Goal: Task Accomplishment & Management: Manage account settings

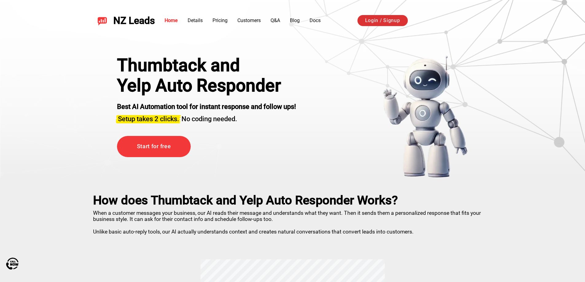
click at [392, 21] on link "Login / Signup" at bounding box center [382, 20] width 50 height 11
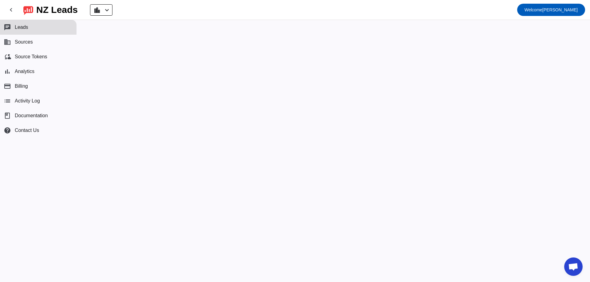
click at [23, 28] on span "Leads" at bounding box center [22, 28] width 14 height 6
click at [111, 10] on mat-icon "chevron_left" at bounding box center [106, 9] width 7 height 7
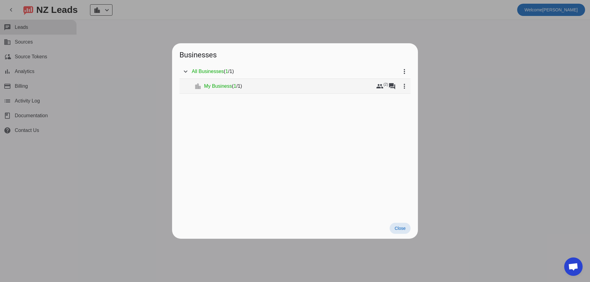
click at [227, 87] on span "My Business" at bounding box center [218, 86] width 28 height 6
click at [393, 86] on mat-icon "forum" at bounding box center [391, 86] width 7 height 7
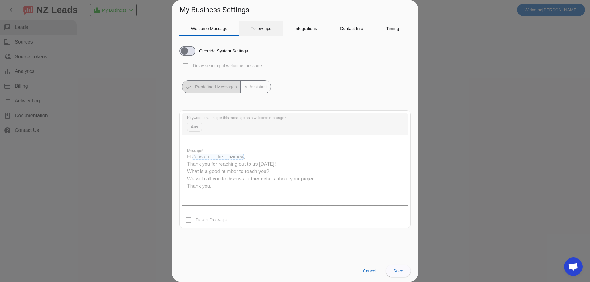
click at [268, 27] on span "Follow-ups" at bounding box center [260, 28] width 21 height 4
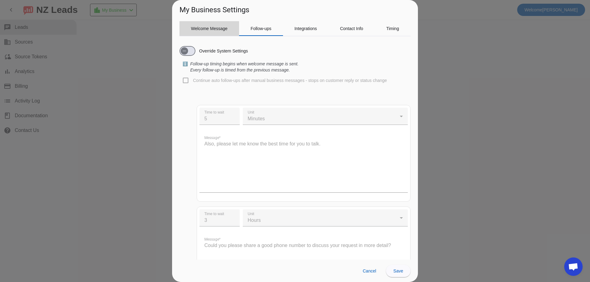
click at [209, 29] on span "Welcome Message" at bounding box center [209, 28] width 37 height 4
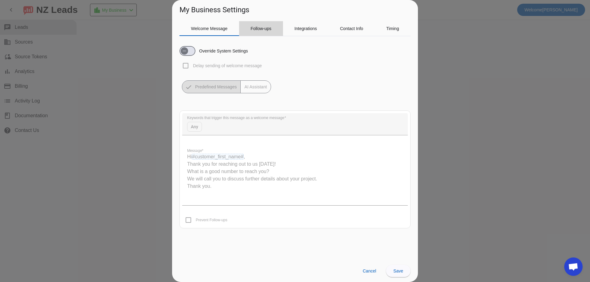
click at [261, 31] on span "Follow-ups" at bounding box center [260, 28] width 21 height 15
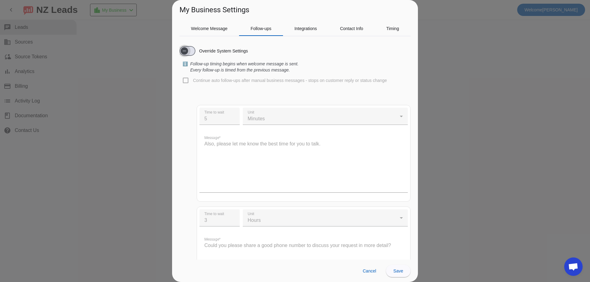
click at [187, 53] on span "button" at bounding box center [184, 50] width 7 height 7
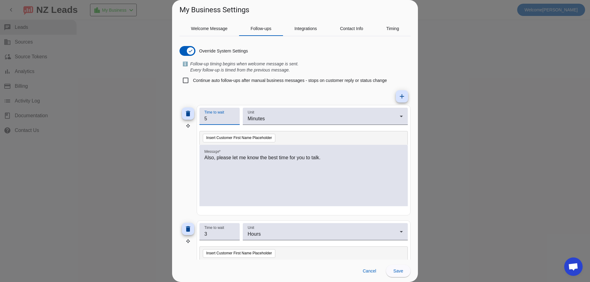
drag, startPoint x: 211, startPoint y: 119, endPoint x: 201, endPoint y: 119, distance: 10.1
click at [201, 119] on div "Time to wait 5" at bounding box center [219, 116] width 40 height 17
type input "1"
click at [186, 229] on mat-icon "delete" at bounding box center [187, 228] width 7 height 7
click at [191, 232] on mat-icon "delete" at bounding box center [187, 228] width 7 height 7
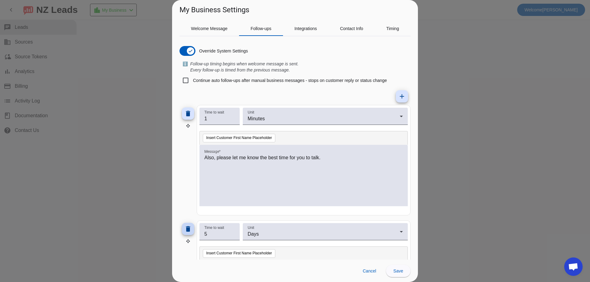
click at [189, 230] on mat-icon "delete" at bounding box center [187, 228] width 7 height 7
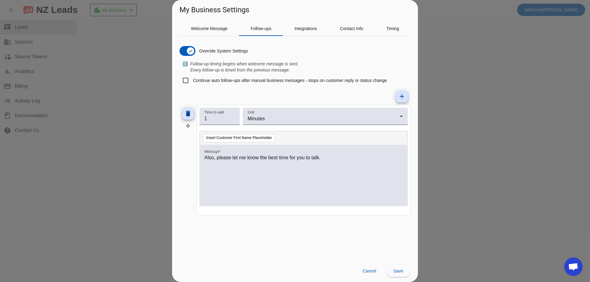
click at [189, 230] on mat-tab-group "Welcome Message Follow-ups Integrations Contact Info Timing Override System Set…" at bounding box center [294, 140] width 231 height 239
drag, startPoint x: 325, startPoint y: 158, endPoint x: 178, endPoint y: 155, distance: 146.2
click at [182, 155] on div "delete Time to wait 1 Unit Minutes Insert Customer First Name Placeholder Messa…" at bounding box center [294, 160] width 231 height 111
click at [236, 155] on p "Price Range:" at bounding box center [303, 157] width 198 height 7
click at [246, 157] on p "Price Range: $119" at bounding box center [303, 157] width 198 height 7
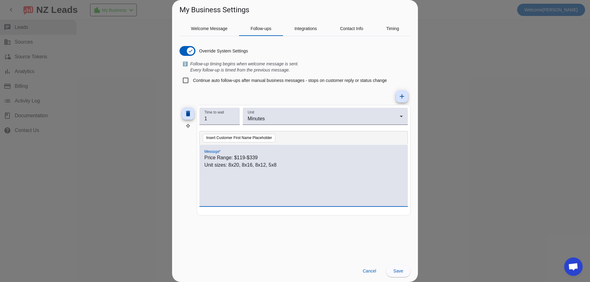
click at [263, 155] on p "Price Range: $119-$339" at bounding box center [303, 157] width 198 height 7
click at [281, 173] on p "Unit sizes: 8x20, 8x16, 8x12, 5x8" at bounding box center [303, 172] width 198 height 7
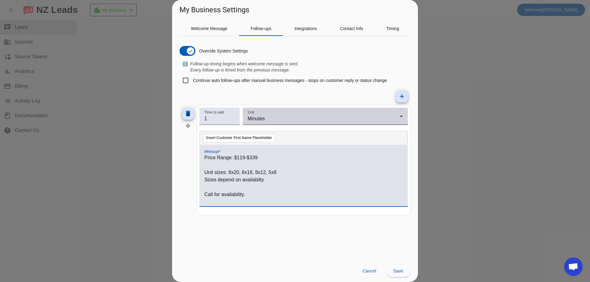
scroll to position [1, 0]
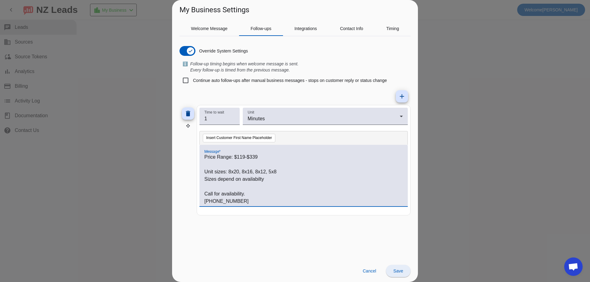
click at [397, 272] on span "Save" at bounding box center [398, 271] width 10 height 5
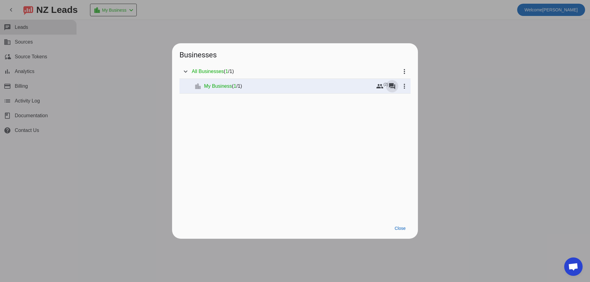
click at [562, 111] on div at bounding box center [295, 141] width 590 height 282
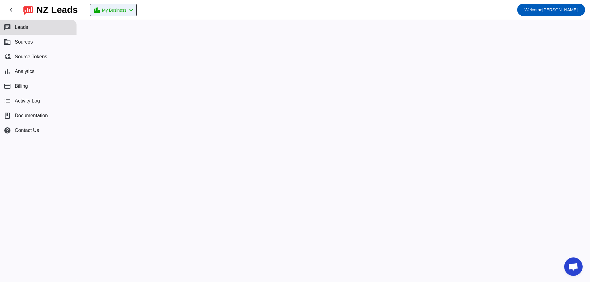
click at [135, 8] on mat-icon "chevron_left" at bounding box center [130, 9] width 7 height 7
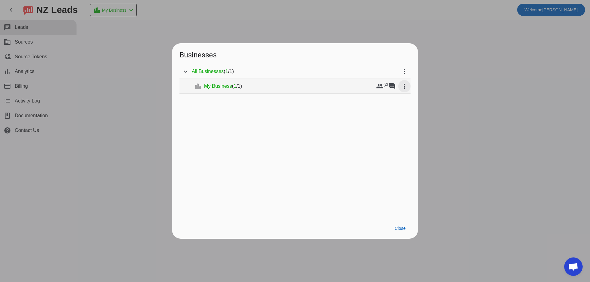
click at [405, 85] on mat-icon "more_vert" at bounding box center [403, 86] width 7 height 7
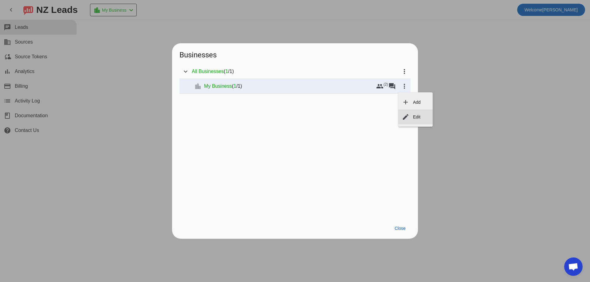
click at [421, 115] on span "Edit" at bounding box center [421, 117] width 16 height 6
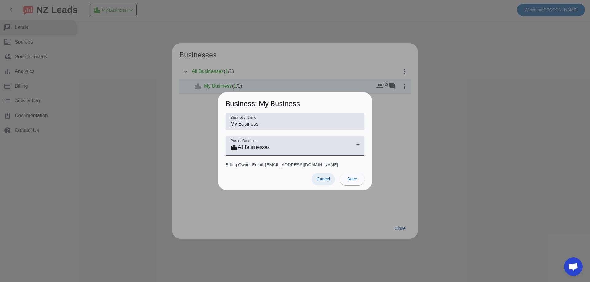
click at [317, 179] on span "Cancel" at bounding box center [323, 179] width 14 height 5
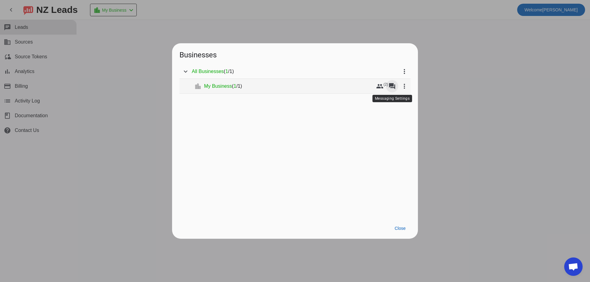
click at [391, 88] on mat-icon "forum" at bounding box center [391, 86] width 7 height 7
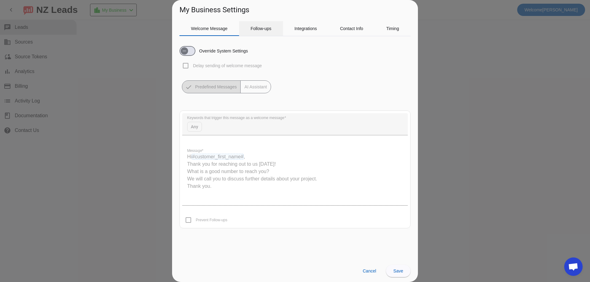
click at [253, 29] on span "Follow-ups" at bounding box center [260, 28] width 21 height 4
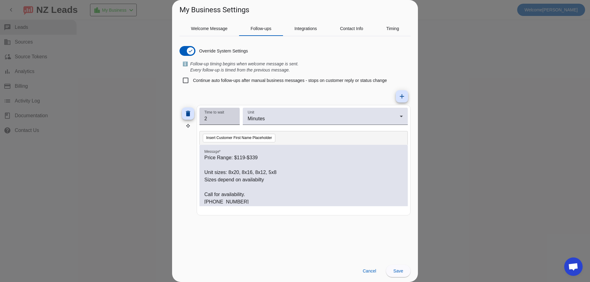
type input "2"
click at [233, 117] on input "2" at bounding box center [219, 118] width 30 height 7
click at [397, 273] on span "Save" at bounding box center [398, 271] width 10 height 5
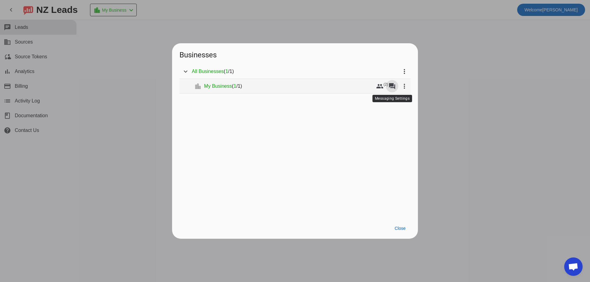
click at [390, 88] on mat-icon "forum" at bounding box center [391, 86] width 7 height 7
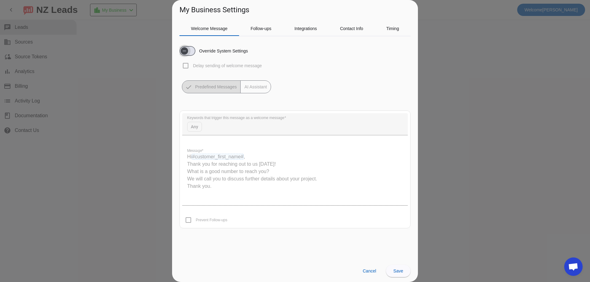
click at [185, 52] on icon "button" at bounding box center [184, 51] width 5 height 5
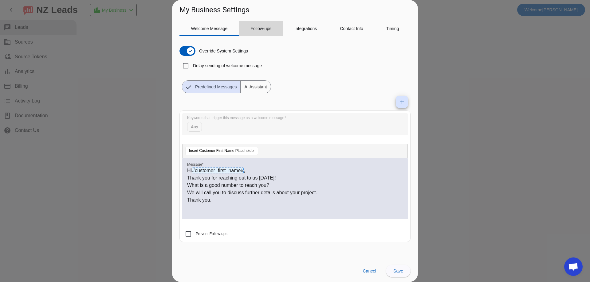
click at [261, 30] on span "Follow-ups" at bounding box center [260, 28] width 21 height 4
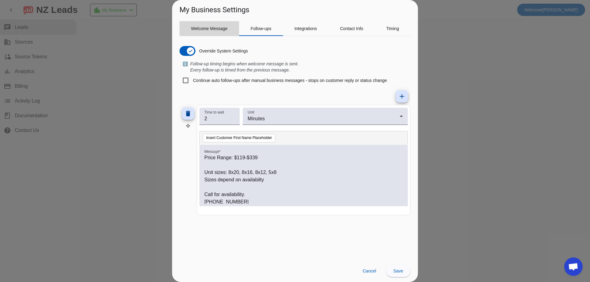
click at [209, 30] on span "Welcome Message" at bounding box center [209, 28] width 37 height 4
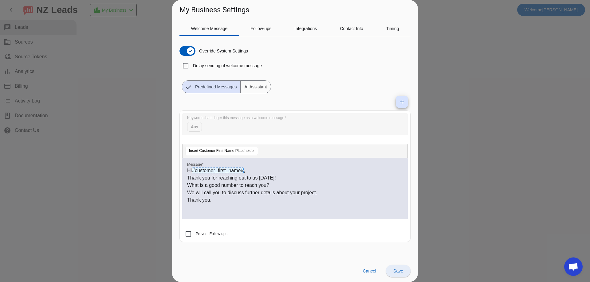
click at [401, 273] on button "Save" at bounding box center [398, 271] width 25 height 12
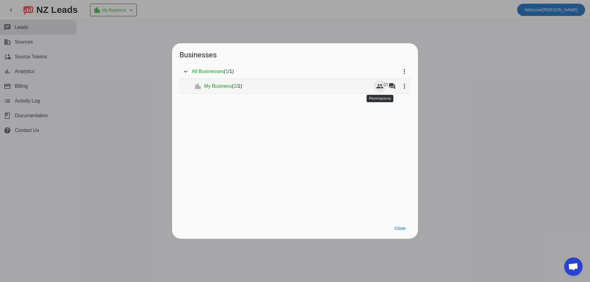
click at [381, 88] on mat-icon "group" at bounding box center [379, 86] width 7 height 7
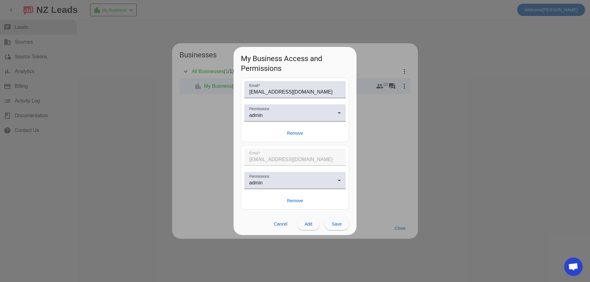
click at [211, 120] on div at bounding box center [295, 141] width 590 height 282
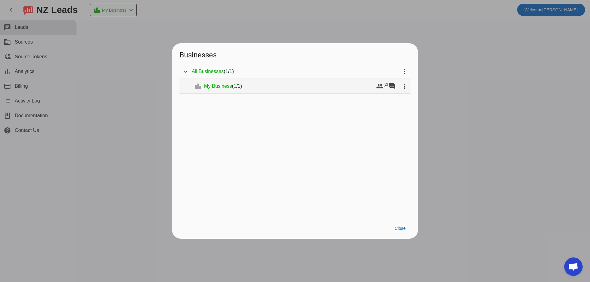
click at [212, 86] on span "My Business" at bounding box center [218, 86] width 28 height 6
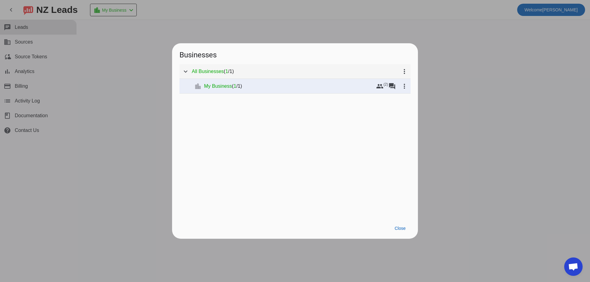
click at [213, 73] on span "All Businesses" at bounding box center [208, 71] width 32 height 6
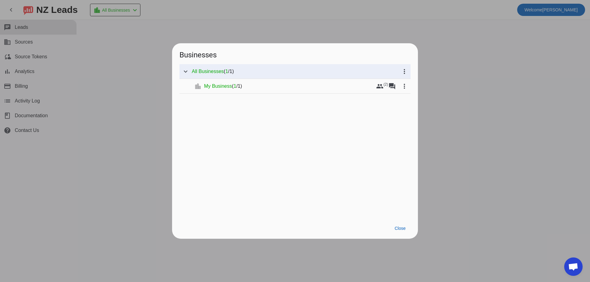
click at [17, 43] on div at bounding box center [295, 141] width 590 height 282
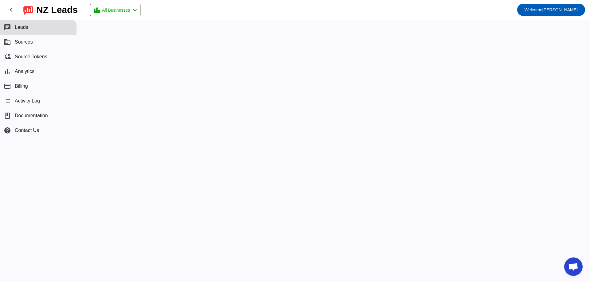
click at [31, 30] on button "chat Leads" at bounding box center [38, 27] width 76 height 15
click at [24, 101] on span "Activity Log" at bounding box center [27, 101] width 25 height 6
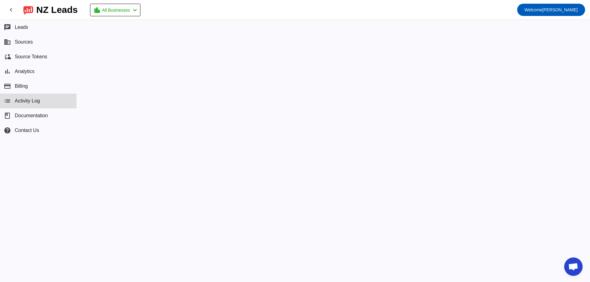
click at [10, 99] on mat-icon "list" at bounding box center [7, 100] width 7 height 7
click at [125, 9] on span "All Businesses" at bounding box center [116, 10] width 28 height 9
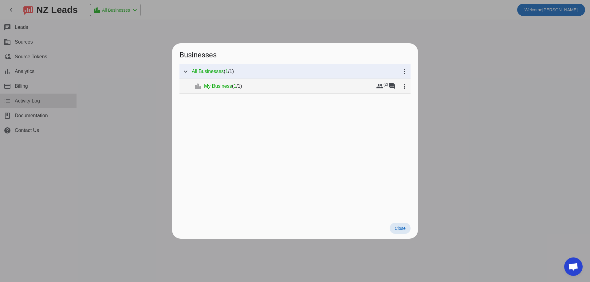
click at [217, 86] on span "My Business" at bounding box center [218, 86] width 28 height 6
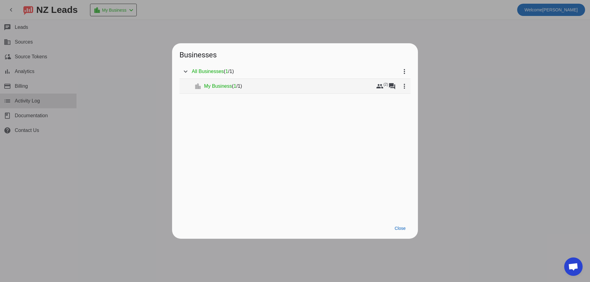
click at [361, 85] on div "My Business ( 1 / 1 )" at bounding box center [289, 86] width 170 height 6
click at [380, 86] on mat-icon "group" at bounding box center [379, 86] width 7 height 7
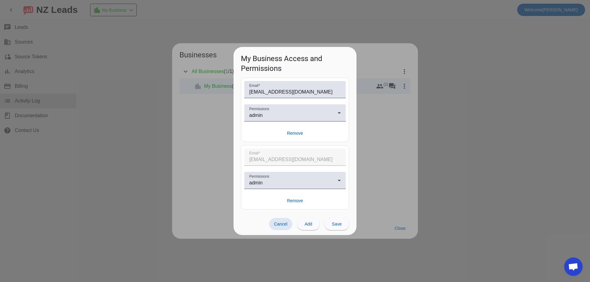
click at [398, 148] on div at bounding box center [295, 141] width 590 height 282
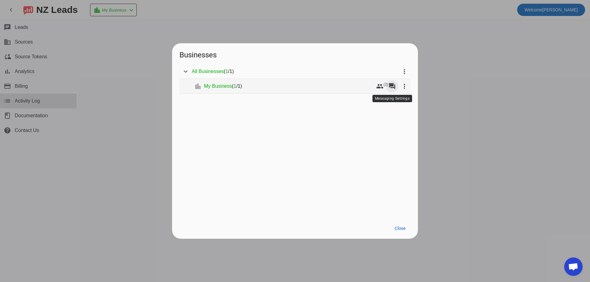
click at [392, 85] on mat-icon "forum" at bounding box center [391, 86] width 7 height 7
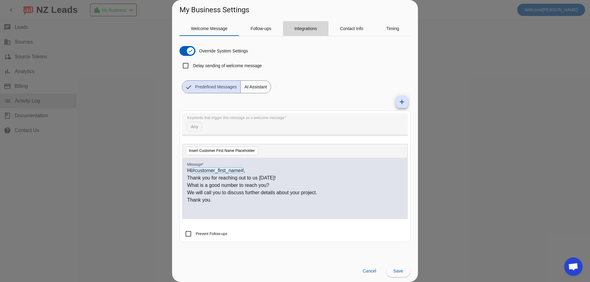
click at [303, 31] on span "Integrations" at bounding box center [305, 28] width 22 height 4
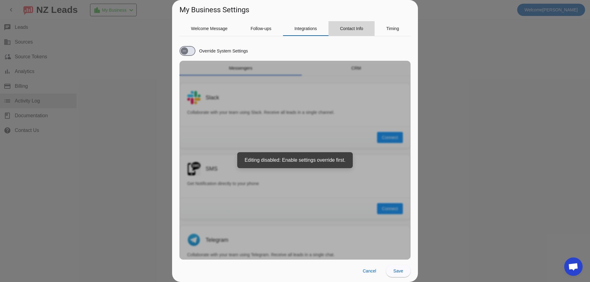
click at [361, 29] on span "Contact Info" at bounding box center [351, 28] width 23 height 4
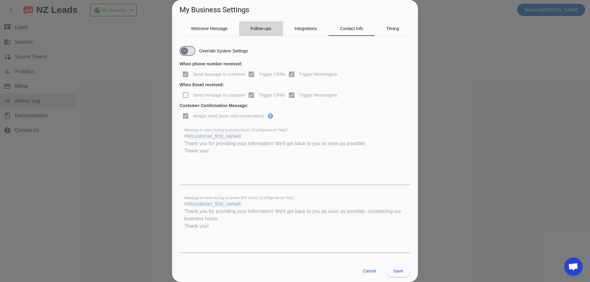
click at [256, 30] on span "Follow-ups" at bounding box center [260, 28] width 21 height 4
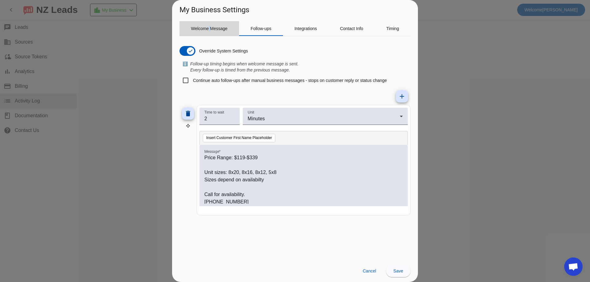
click at [209, 27] on span "Welcome Message" at bounding box center [209, 28] width 37 height 4
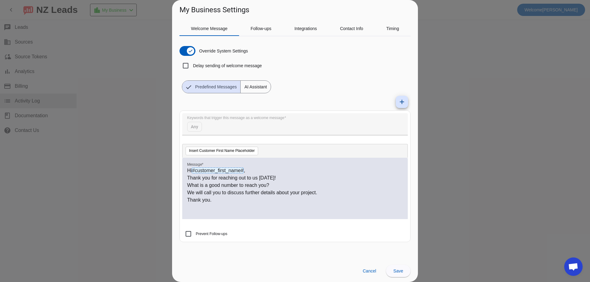
click at [22, 55] on div at bounding box center [295, 141] width 590 height 282
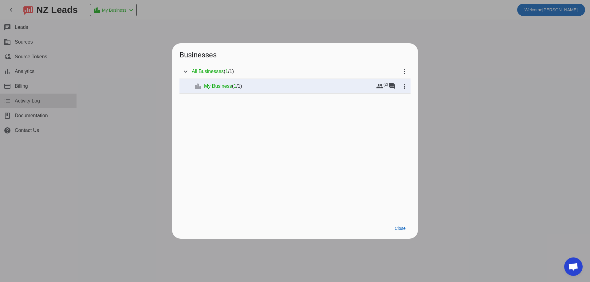
click at [15, 40] on div at bounding box center [295, 141] width 590 height 282
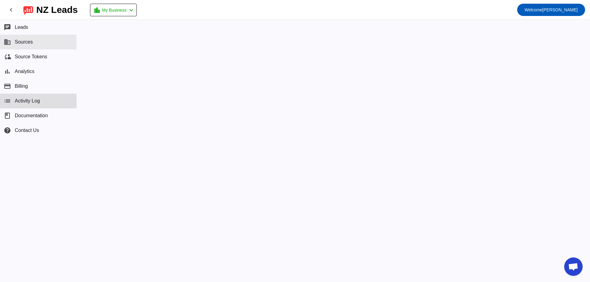
drag, startPoint x: 24, startPoint y: 44, endPoint x: 25, endPoint y: 38, distance: 5.3
click at [24, 43] on span "Sources" at bounding box center [24, 42] width 18 height 6
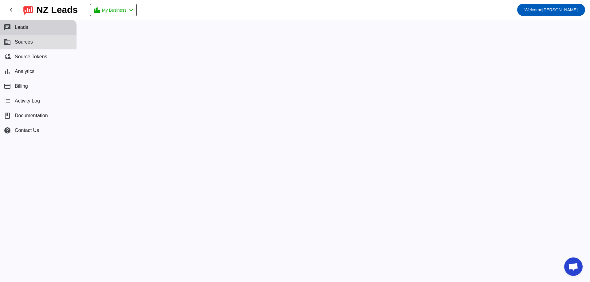
click at [29, 29] on button "chat Leads" at bounding box center [38, 27] width 76 height 15
click at [26, 30] on button "chat Leads" at bounding box center [38, 27] width 76 height 15
click at [26, 30] on span "Leads" at bounding box center [22, 28] width 14 height 6
click at [26, 29] on span "Leads" at bounding box center [22, 28] width 14 height 6
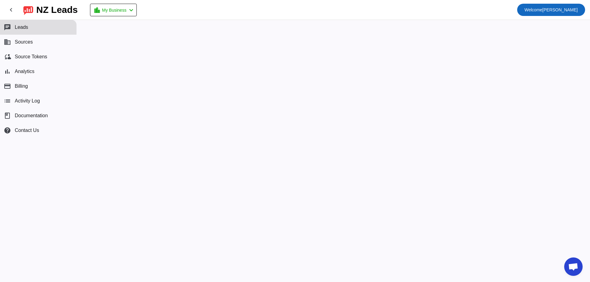
click at [542, 10] on span "Welcome" at bounding box center [533, 9] width 18 height 5
click at [11, 10] on div at bounding box center [295, 141] width 590 height 282
click at [9, 10] on mat-icon "chevron_left" at bounding box center [10, 9] width 7 height 7
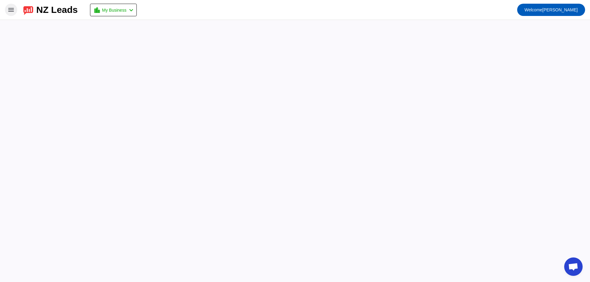
click at [45, 10] on div "NZ Leads" at bounding box center [56, 10] width 41 height 9
click at [9, 10] on button "menu" at bounding box center [11, 10] width 12 height 12
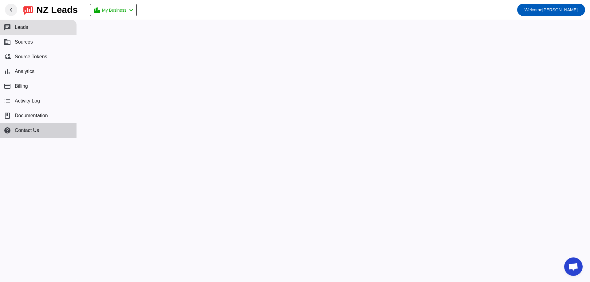
click at [18, 126] on button "help Contact Us" at bounding box center [38, 130] width 76 height 15
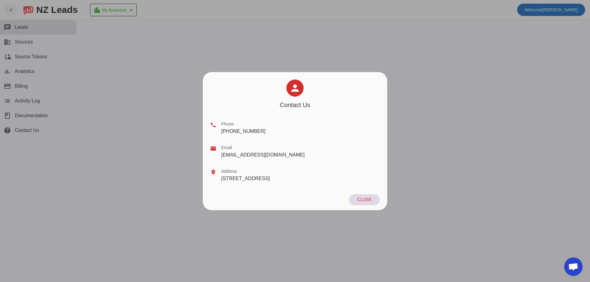
click at [128, 52] on div at bounding box center [295, 141] width 590 height 282
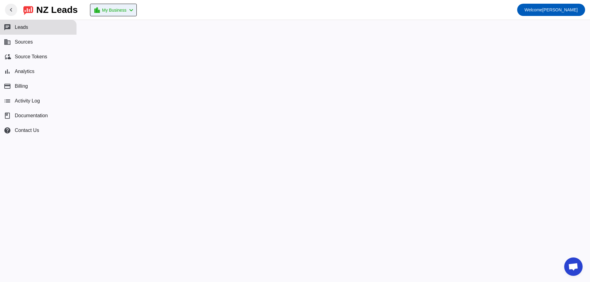
click at [122, 8] on span "My Business" at bounding box center [114, 10] width 24 height 9
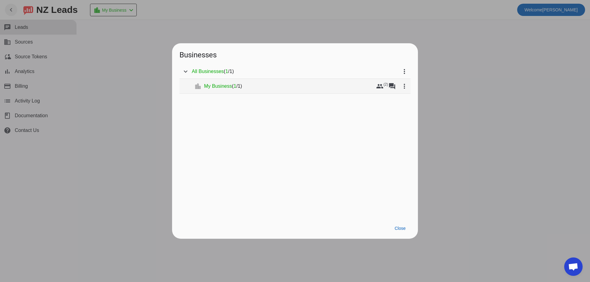
click at [228, 88] on span "My Business" at bounding box center [218, 86] width 28 height 6
click at [226, 84] on span "My Business" at bounding box center [218, 86] width 28 height 6
click at [393, 88] on mat-icon "forum" at bounding box center [391, 86] width 7 height 7
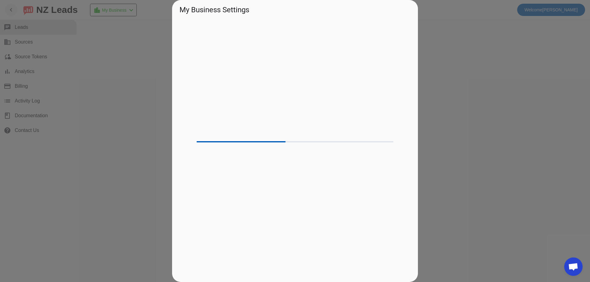
click at [393, 88] on div at bounding box center [294, 148] width 231 height 255
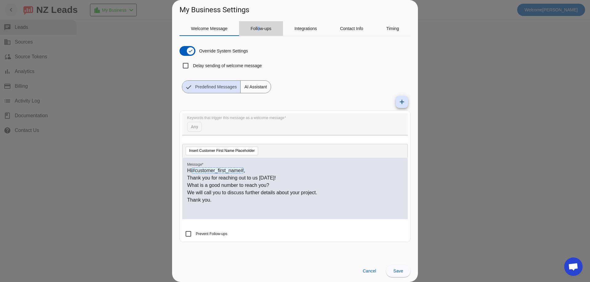
click at [259, 28] on span "Follow-ups" at bounding box center [260, 28] width 21 height 4
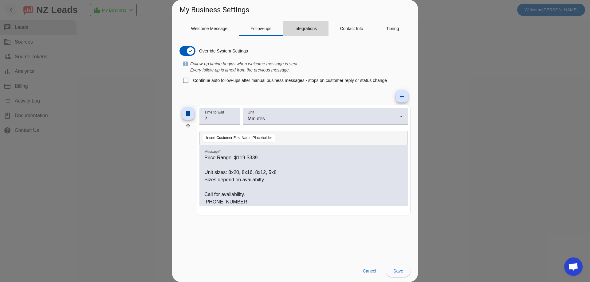
click at [305, 28] on span "Integrations" at bounding box center [305, 28] width 22 height 4
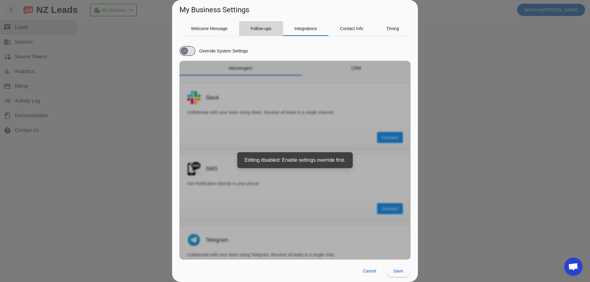
click at [258, 29] on span "Follow-ups" at bounding box center [260, 28] width 21 height 4
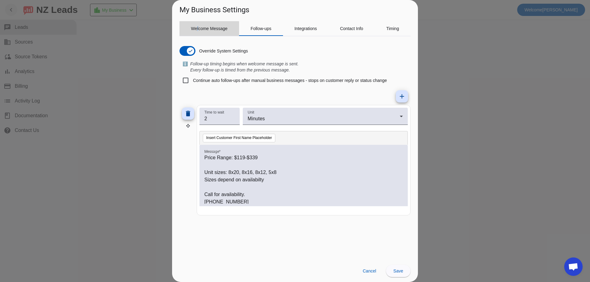
click at [198, 29] on span "Welcome Message" at bounding box center [209, 28] width 37 height 4
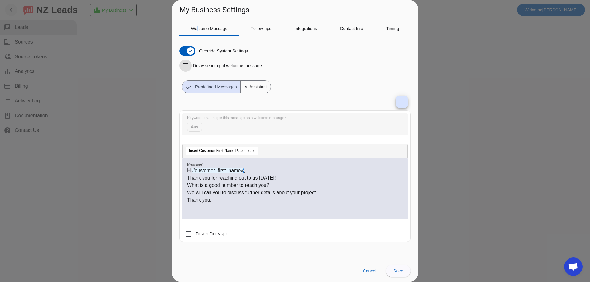
click at [187, 66] on input "Delay sending of welcome message" at bounding box center [185, 66] width 12 height 12
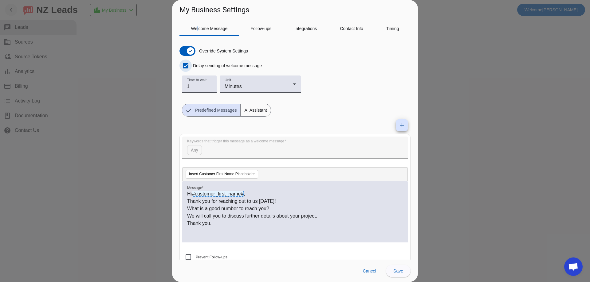
click at [187, 64] on input "Delay sending of welcome message" at bounding box center [185, 66] width 12 height 12
checkbox input "false"
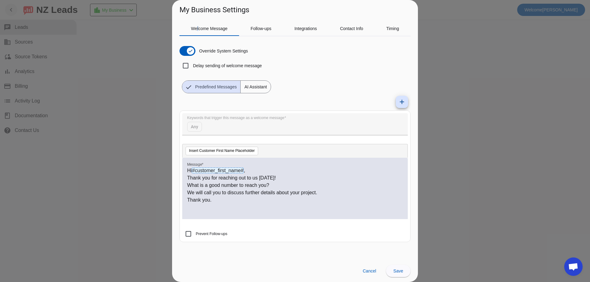
click at [256, 87] on span "AI Assistant" at bounding box center [255, 87] width 30 height 12
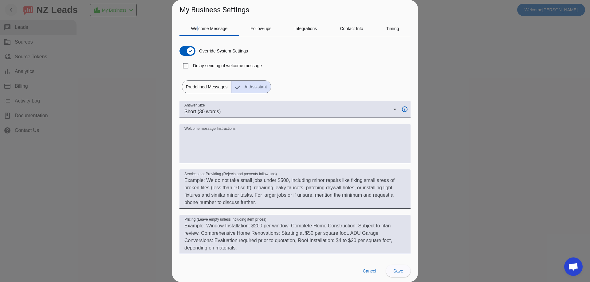
click at [212, 83] on span "Predefined Messages" at bounding box center [206, 87] width 49 height 12
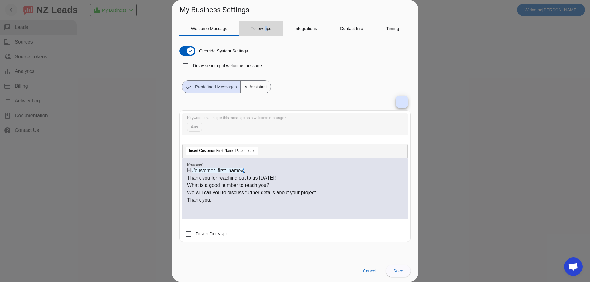
click at [266, 29] on span "Follow-ups" at bounding box center [260, 28] width 21 height 4
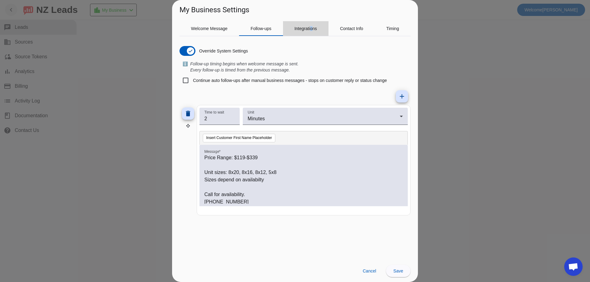
click at [312, 29] on span "Integrations" at bounding box center [305, 28] width 22 height 4
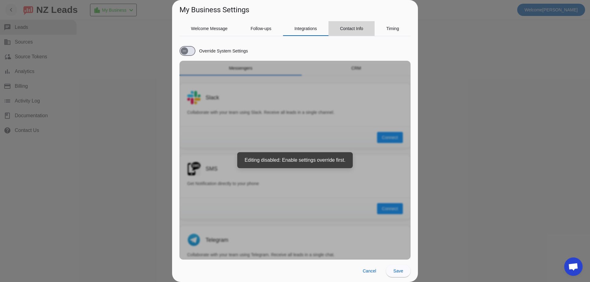
click at [343, 30] on span "Contact Info" at bounding box center [351, 28] width 23 height 4
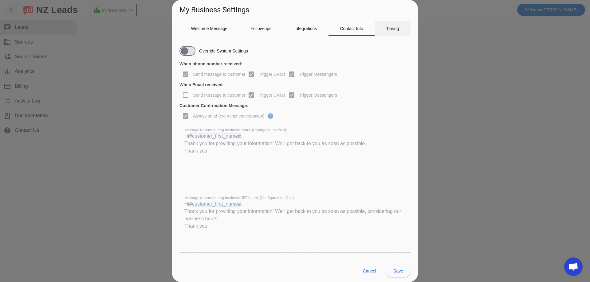
click at [396, 29] on span "Timing" at bounding box center [392, 28] width 13 height 4
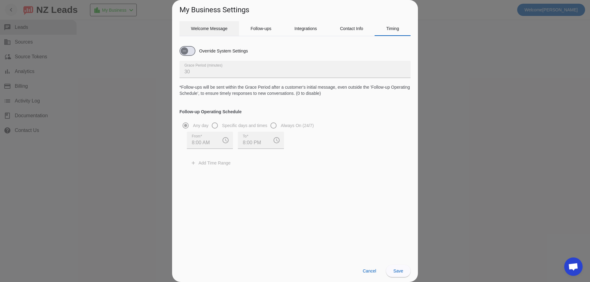
click at [209, 29] on span "Welcome Message" at bounding box center [209, 28] width 37 height 4
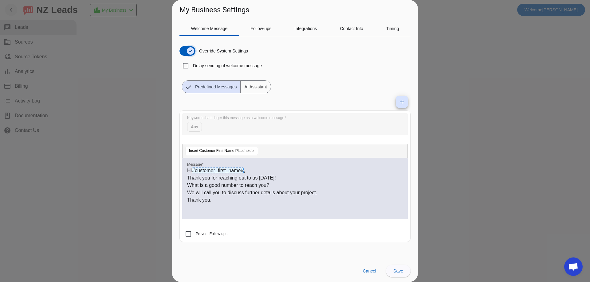
click at [192, 51] on icon "button" at bounding box center [190, 51] width 3 height 0
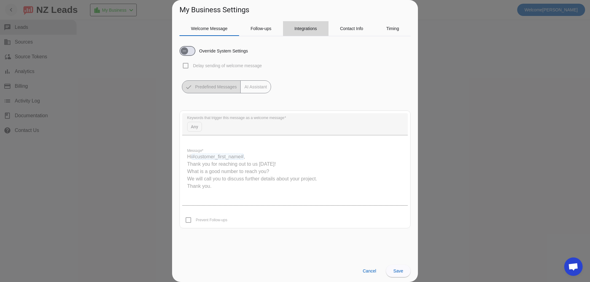
click at [303, 28] on span "Integrations" at bounding box center [305, 28] width 22 height 4
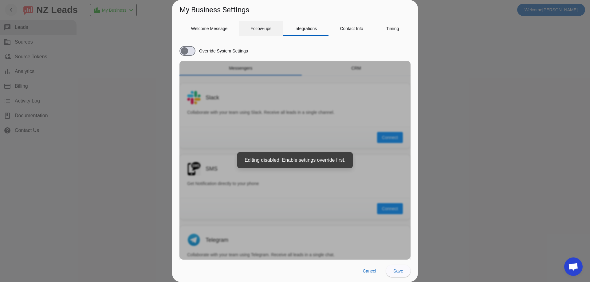
click at [264, 29] on span "Follow-ups" at bounding box center [260, 28] width 21 height 4
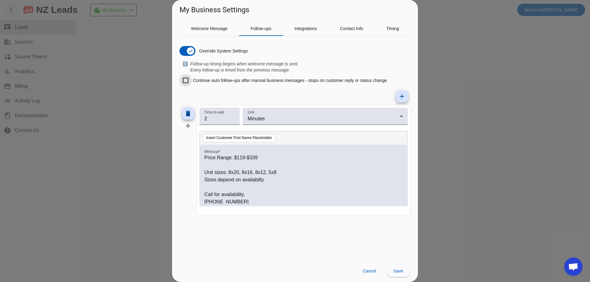
click at [189, 81] on input "Continue auto follow-ups after manual business messages - stops on customer rep…" at bounding box center [185, 80] width 12 height 12
click at [189, 50] on icon "button" at bounding box center [190, 51] width 5 height 5
checkbox input "false"
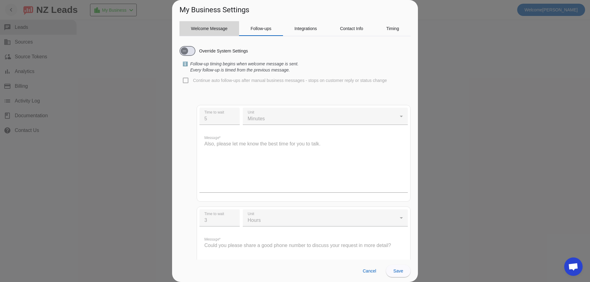
click at [201, 29] on span "Welcome Message" at bounding box center [209, 28] width 37 height 4
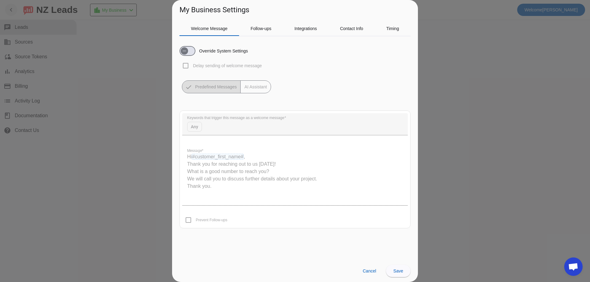
click at [215, 157] on quill-editor "Hi #customer_first_name# , Thank you for reaching out to us today! What is a go…" at bounding box center [294, 174] width 225 height 61
click at [395, 272] on span "Save" at bounding box center [398, 271] width 10 height 5
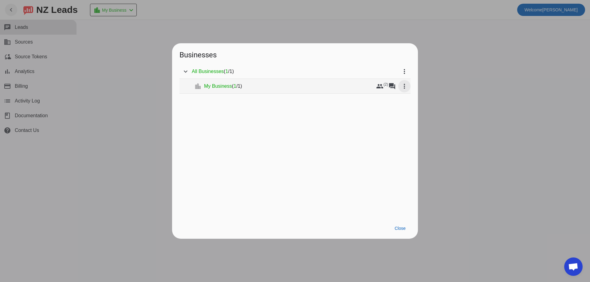
click at [405, 86] on mat-icon "more_vert" at bounding box center [403, 86] width 7 height 7
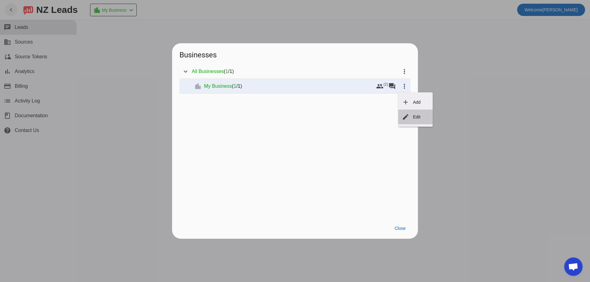
click at [412, 117] on button "edit Edit" at bounding box center [415, 117] width 34 height 15
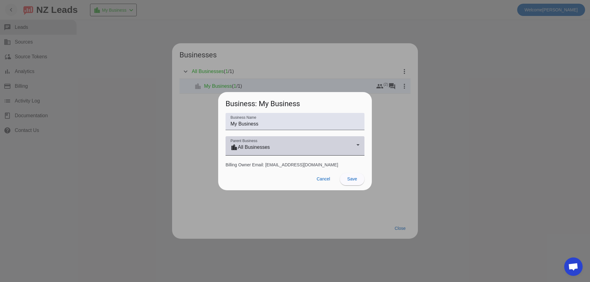
click at [251, 146] on div "location_city All Businesses" at bounding box center [293, 147] width 126 height 7
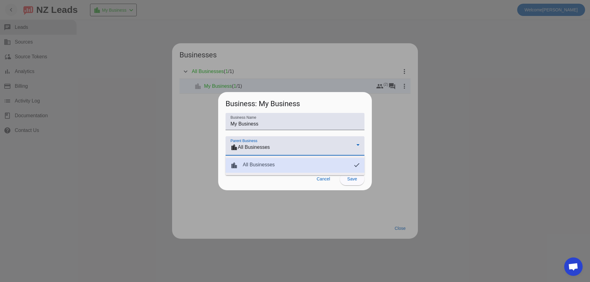
click at [335, 164] on mat-option "location_city All Businesses" at bounding box center [294, 165] width 139 height 15
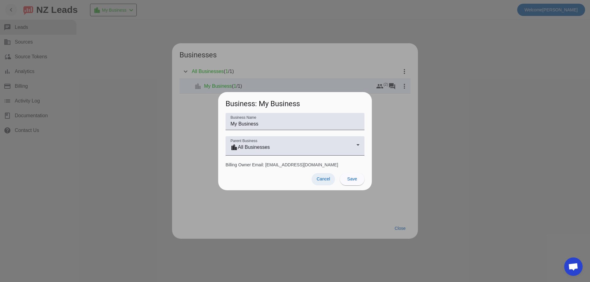
click at [323, 181] on span "Cancel" at bounding box center [323, 179] width 14 height 5
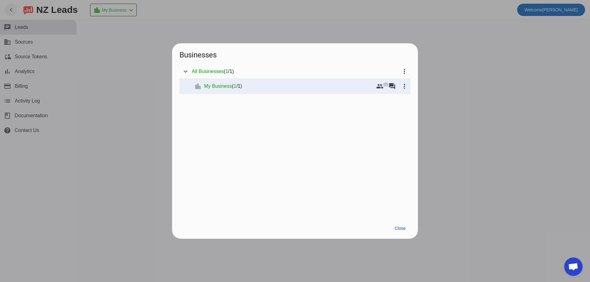
click at [551, 11] on div at bounding box center [295, 141] width 590 height 282
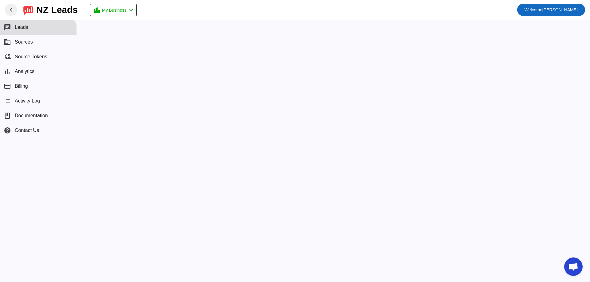
click at [542, 11] on span "Welcome" at bounding box center [533, 9] width 18 height 5
click at [558, 25] on span "Logout" at bounding box center [567, 26] width 27 height 6
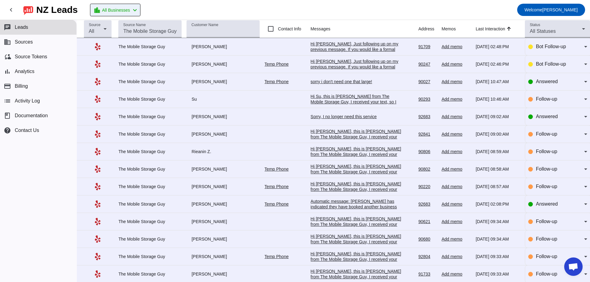
click at [139, 9] on mat-icon "chevron_left" at bounding box center [134, 9] width 7 height 7
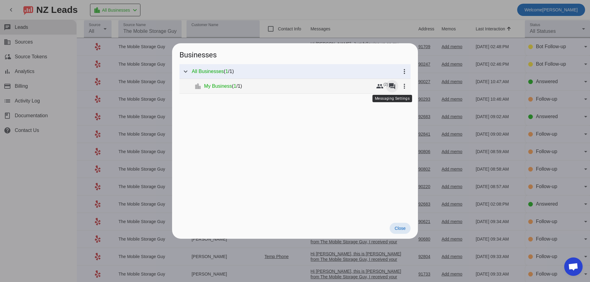
click at [393, 87] on mat-icon "forum" at bounding box center [391, 86] width 7 height 7
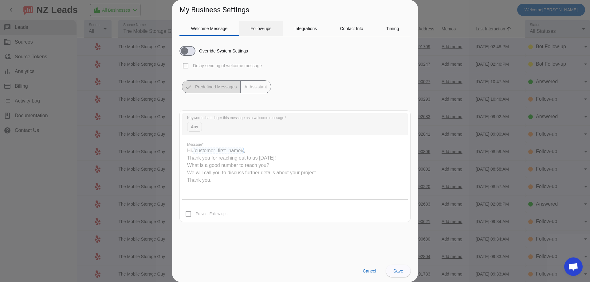
click at [259, 29] on span "Follow-ups" at bounding box center [260, 28] width 21 height 4
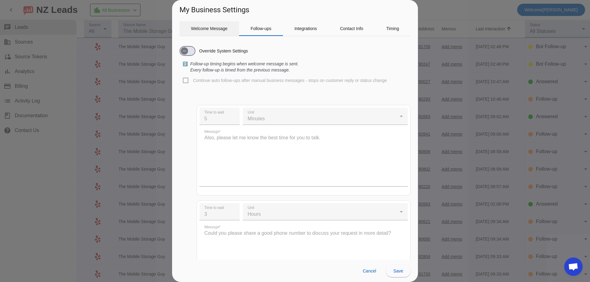
click at [207, 27] on span "Welcome Message" at bounding box center [209, 28] width 37 height 4
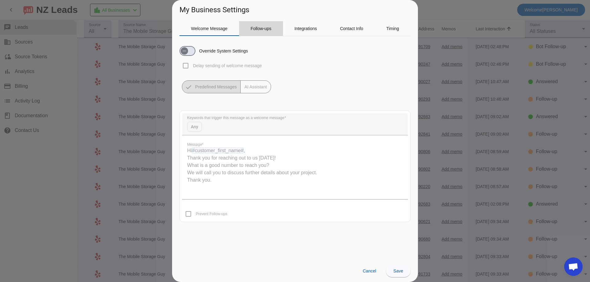
click at [269, 29] on span "Follow-ups" at bounding box center [260, 28] width 21 height 4
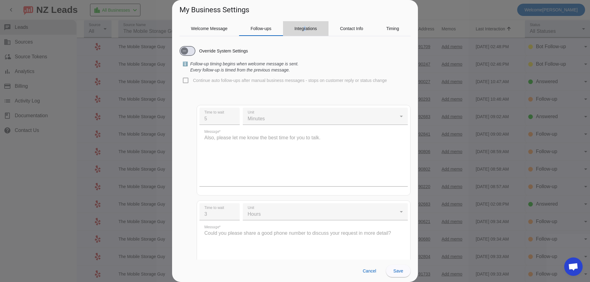
click at [305, 29] on span "Integrations" at bounding box center [305, 28] width 22 height 4
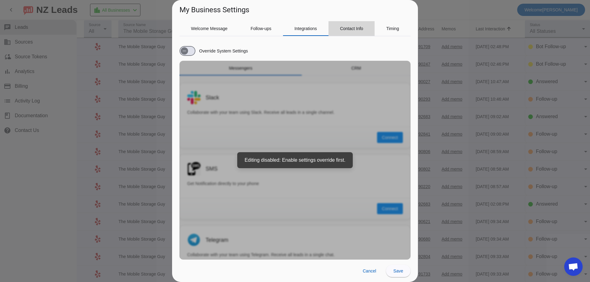
click at [351, 27] on span "Contact Info" at bounding box center [351, 28] width 23 height 4
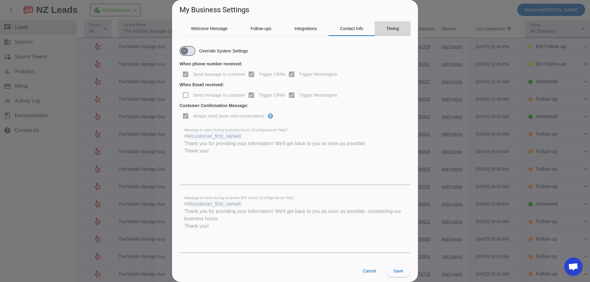
click at [391, 31] on span "Timing" at bounding box center [392, 28] width 13 height 15
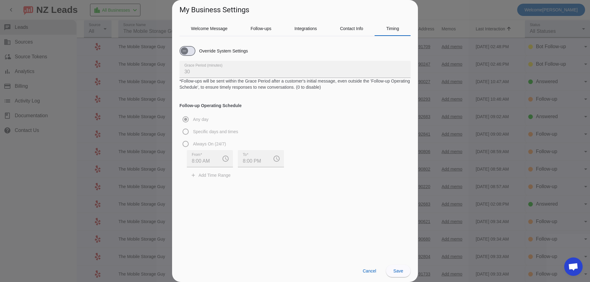
drag, startPoint x: 70, startPoint y: 82, endPoint x: 66, endPoint y: 80, distance: 4.1
click at [70, 81] on div at bounding box center [295, 141] width 590 height 282
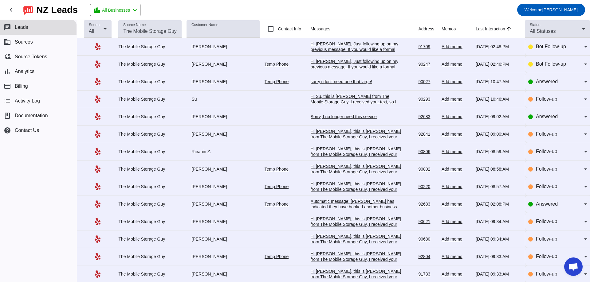
click at [354, 48] on div "Hi [PERSON_NAME], Just following up on my previous message. If you would like a…" at bounding box center [357, 63] width 92 height 44
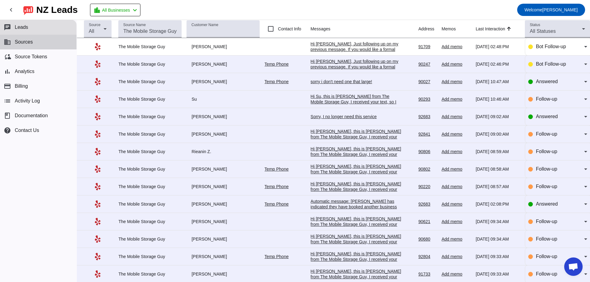
click at [20, 42] on span "Sources" at bounding box center [24, 42] width 18 height 6
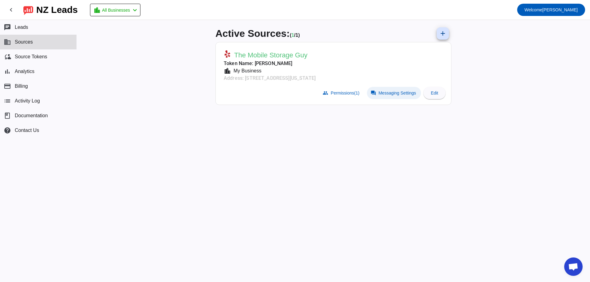
click at [397, 94] on span "Messaging Settings" at bounding box center [396, 93] width 37 height 5
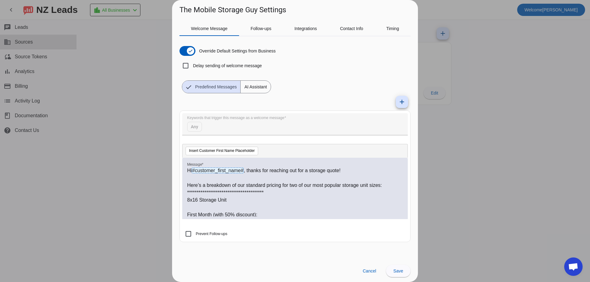
click at [60, 38] on div at bounding box center [295, 141] width 590 height 282
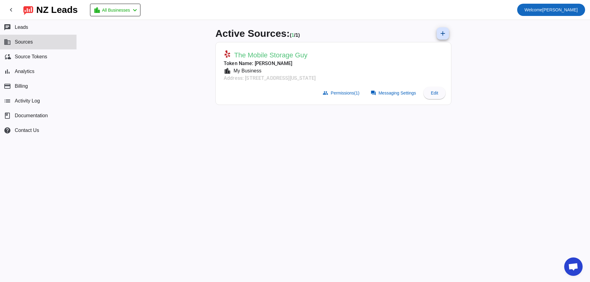
click at [542, 11] on span "Welcome" at bounding box center [533, 9] width 18 height 5
click at [561, 24] on span "Logout" at bounding box center [567, 26] width 27 height 6
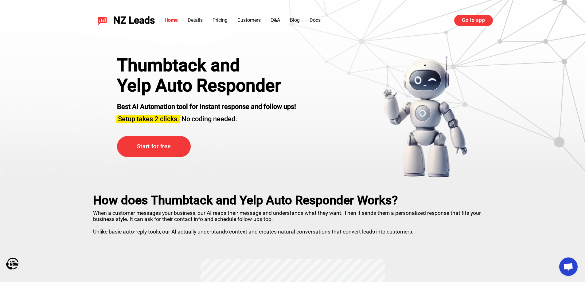
click at [421, 21] on div "Home Details Pricing Customers Q&A Blog Docs Go to app" at bounding box center [324, 20] width 338 height 11
click at [331, 50] on div "Thumbtack and Yelp Auto Responder Best AI Automation tool for instant response …" at bounding box center [293, 109] width 430 height 138
click at [379, 22] on link "Login / Signup" at bounding box center [382, 20] width 50 height 11
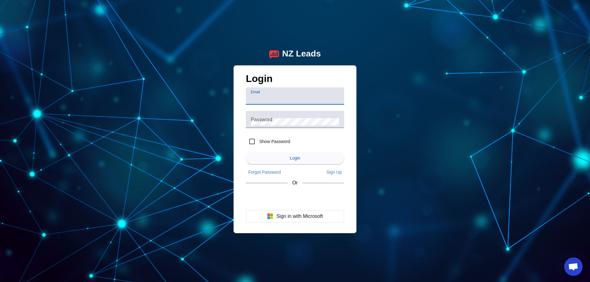
click at [283, 100] on input "Email" at bounding box center [295, 98] width 88 height 7
type input "[EMAIL_ADDRESS][DOMAIN_NAME]"
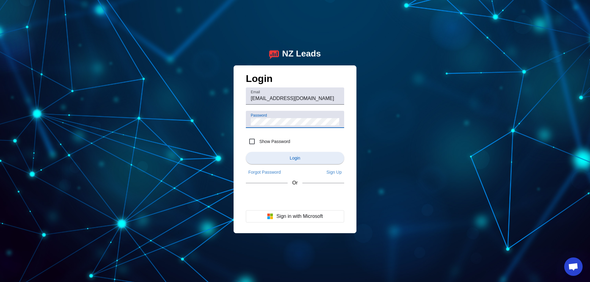
click at [290, 159] on span "Login" at bounding box center [295, 158] width 10 height 5
click at [303, 100] on input "[EMAIL_ADDRESS][DOMAIN_NAME]" at bounding box center [295, 98] width 88 height 7
drag, startPoint x: 303, startPoint y: 100, endPoint x: 233, endPoint y: 99, distance: 70.3
click at [233, 99] on div "Login Email social@tmsgusa.com Password Show Password Login Forgot Password Sig…" at bounding box center [294, 149] width 123 height 168
type input "JPC@TMSGusa.com"
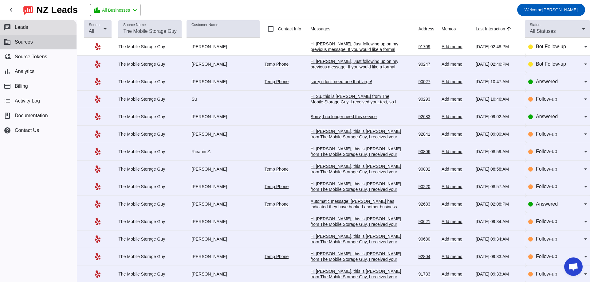
click at [26, 44] on span "Sources" at bounding box center [24, 42] width 18 height 6
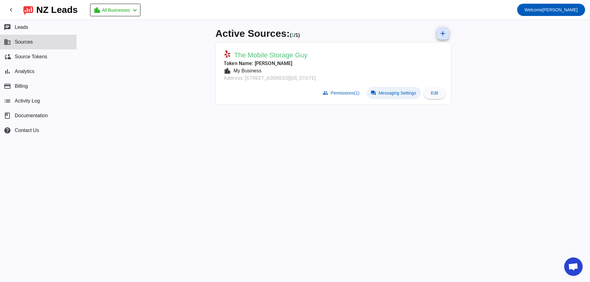
click at [400, 94] on span "Messaging Settings" at bounding box center [396, 93] width 37 height 5
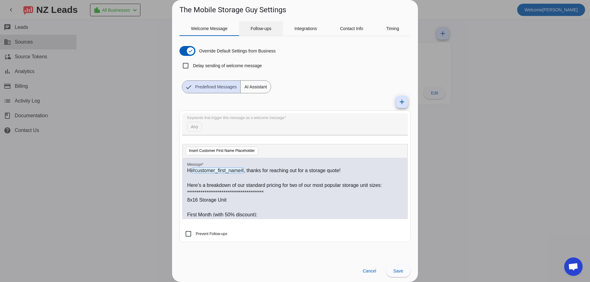
click at [264, 30] on span "Follow-ups" at bounding box center [260, 28] width 21 height 4
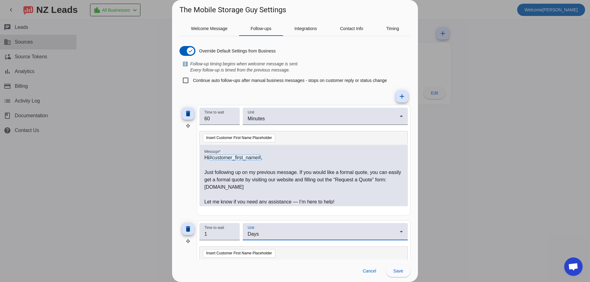
click at [270, 235] on div "Days" at bounding box center [324, 234] width 152 height 7
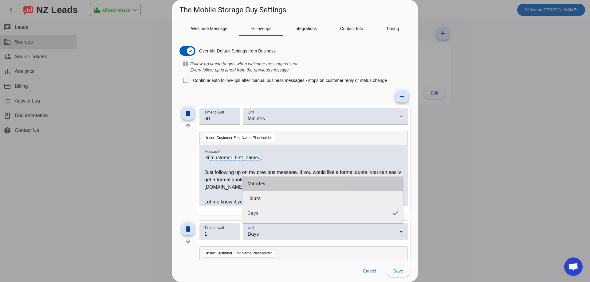
click at [258, 185] on span "Minutes" at bounding box center [256, 184] width 18 height 6
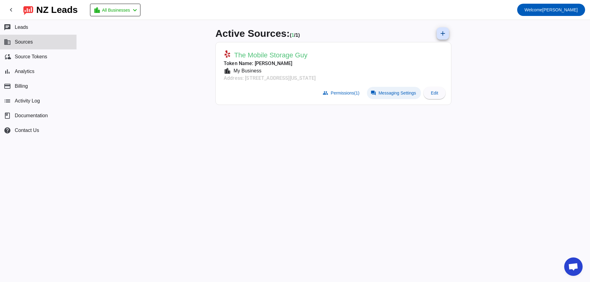
click at [389, 93] on span "Messaging Settings" at bounding box center [396, 93] width 37 height 5
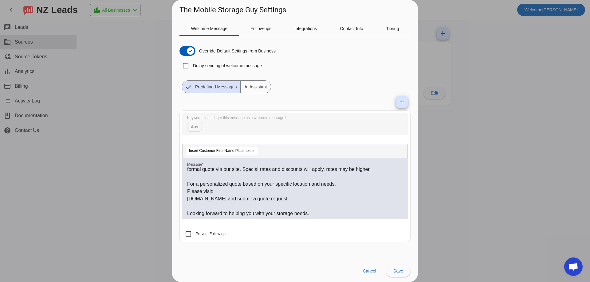
scroll to position [459, 0]
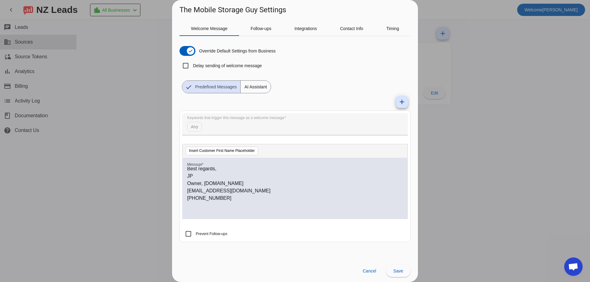
click at [217, 197] on p "[PHONE_NUMBER]" at bounding box center [295, 198] width 216 height 7
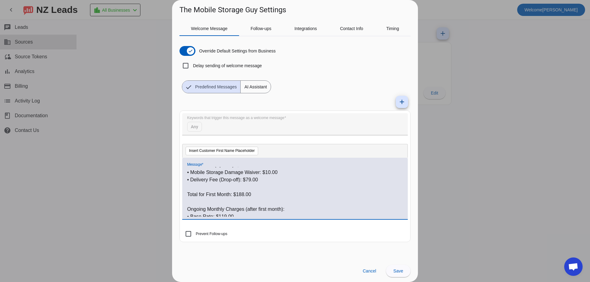
scroll to position [244, 0]
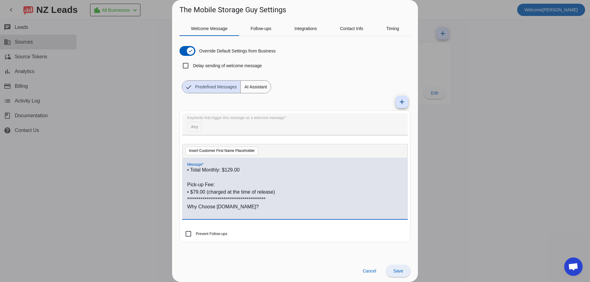
click at [396, 271] on span "Save" at bounding box center [398, 271] width 10 height 5
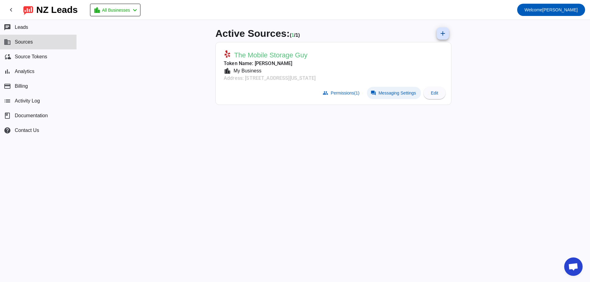
click at [395, 94] on span "Messaging Settings" at bounding box center [396, 93] width 37 height 5
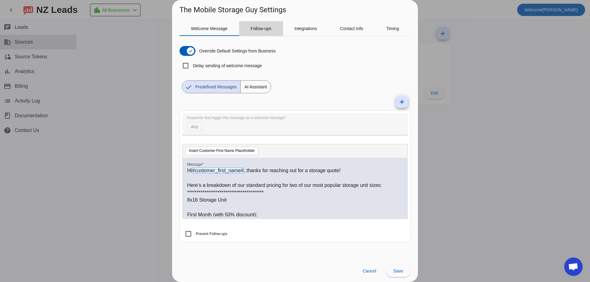
click at [261, 31] on span "Follow-ups" at bounding box center [260, 28] width 21 height 15
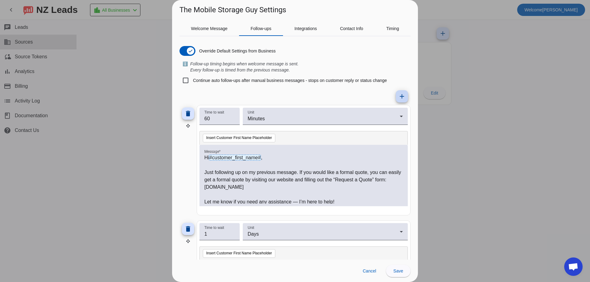
click at [400, 96] on mat-icon "add" at bounding box center [401, 96] width 7 height 7
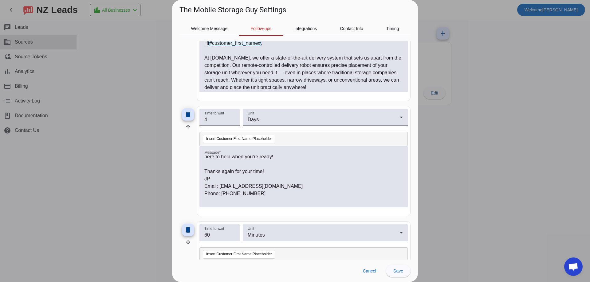
scroll to position [538, 0]
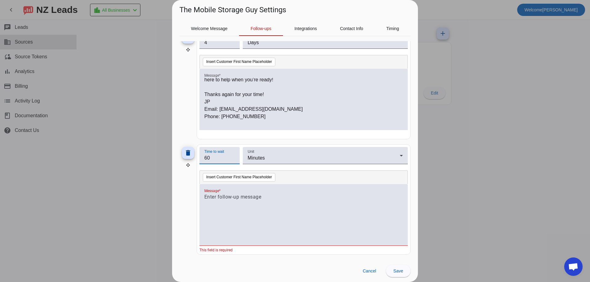
drag, startPoint x: 225, startPoint y: 157, endPoint x: 194, endPoint y: 163, distance: 32.0
click at [194, 161] on div "delete Time to wait 60 Unit Minutes Insert Customer First Name Placeholder Mess…" at bounding box center [294, 199] width 231 height 111
type input "1"
click at [231, 196] on p at bounding box center [303, 196] width 198 height 7
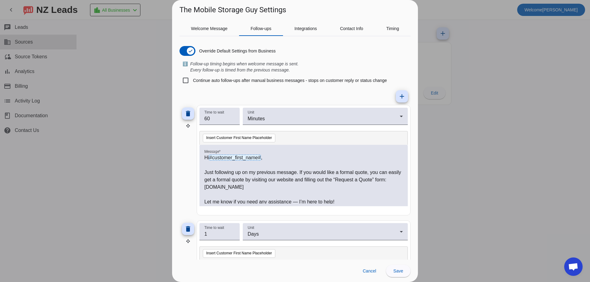
scroll to position [39, 0]
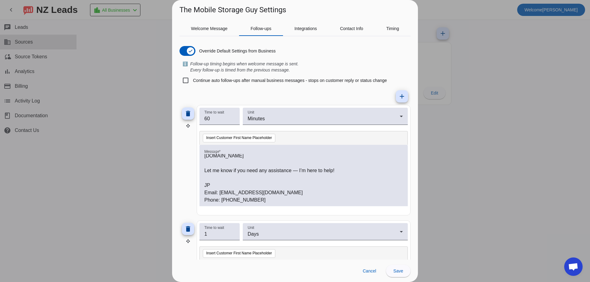
click at [259, 201] on p "Phone: [PHONE_NUMBER]" at bounding box center [303, 200] width 198 height 7
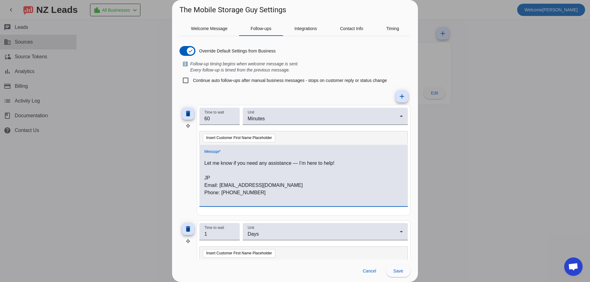
scroll to position [45, 0]
drag, startPoint x: 253, startPoint y: 193, endPoint x: 204, endPoint y: 195, distance: 49.5
click at [204, 195] on div "Hi #customer_first_name# , Just following up on my previous message. If you wou…" at bounding box center [303, 175] width 208 height 61
click at [216, 196] on p at bounding box center [303, 192] width 198 height 7
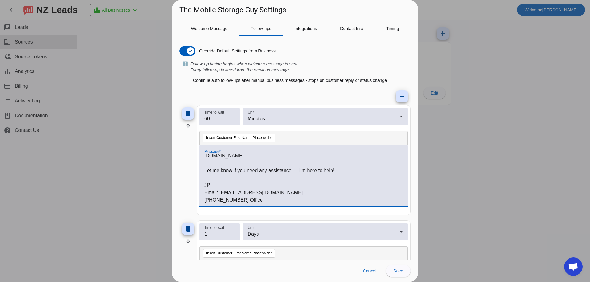
click at [255, 201] on p "[PHONE_NUMBER] Office" at bounding box center [303, 200] width 198 height 7
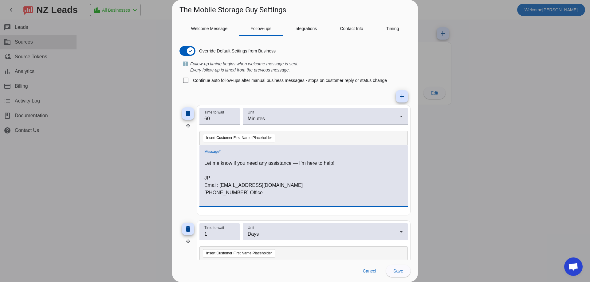
click at [211, 201] on p at bounding box center [303, 200] width 198 height 7
drag, startPoint x: 221, startPoint y: 201, endPoint x: 175, endPoint y: 198, distance: 45.3
click at [179, 201] on div "Welcome Message Follow-ups Integrations Contact Info Timing Override Default Se…" at bounding box center [295, 137] width 246 height 245
click at [242, 197] on p "[PHONE_NUMBER]" at bounding box center [303, 200] width 198 height 7
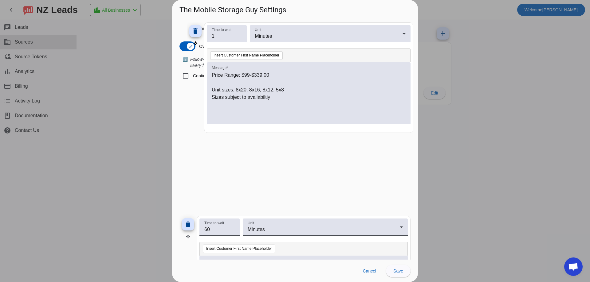
scroll to position [0, 0]
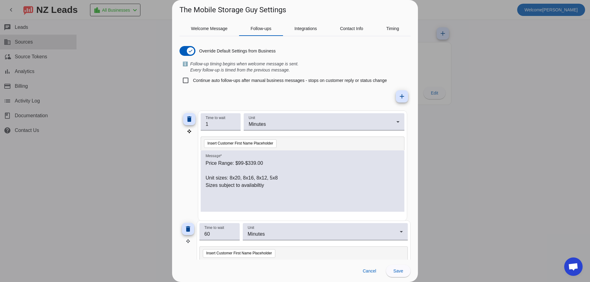
drag, startPoint x: 187, startPoint y: 167, endPoint x: 187, endPoint y: 133, distance: 34.4
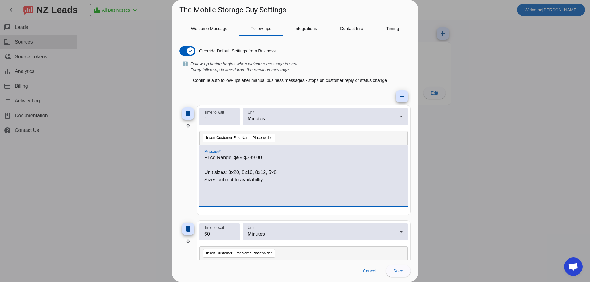
click at [269, 182] on p "Sizes subject to availabiltiy" at bounding box center [303, 179] width 198 height 7
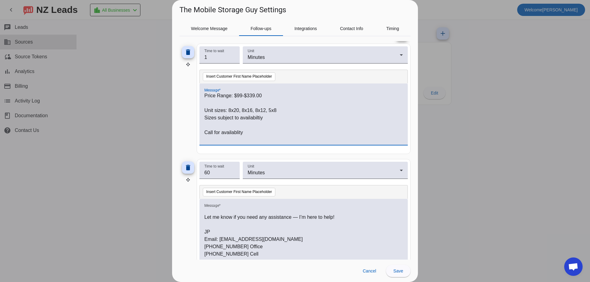
scroll to position [92, 0]
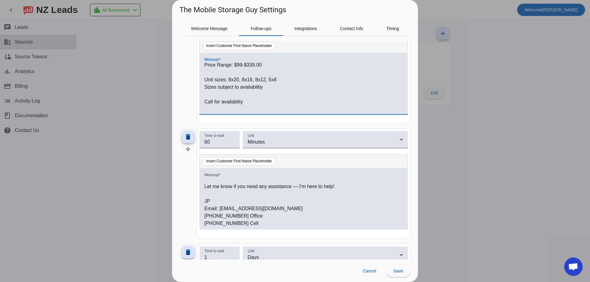
drag, startPoint x: 258, startPoint y: 228, endPoint x: 224, endPoint y: 220, distance: 34.6
click at [224, 220] on div "Hi #customer_first_name# , Just following up on my previous message. If you wou…" at bounding box center [303, 198] width 208 height 61
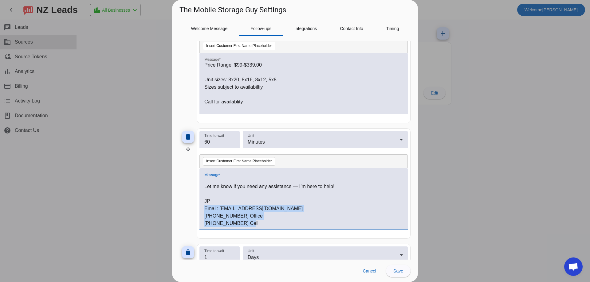
drag, startPoint x: 242, startPoint y: 223, endPoint x: 201, endPoint y: 211, distance: 42.3
click at [201, 211] on div "Hi #customer_first_name# , Just following up on my previous message. If you wou…" at bounding box center [303, 198] width 208 height 61
copy div "Email: [EMAIL_ADDRESS][DOMAIN_NAME] [PHONE_NUMBER] Office [PHONE_NUMBER] Cell"
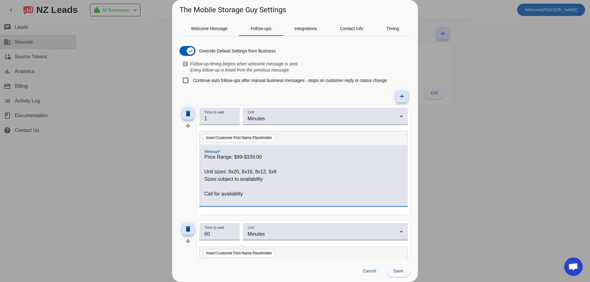
click at [247, 194] on p "Call for availablity" at bounding box center [303, 193] width 198 height 7
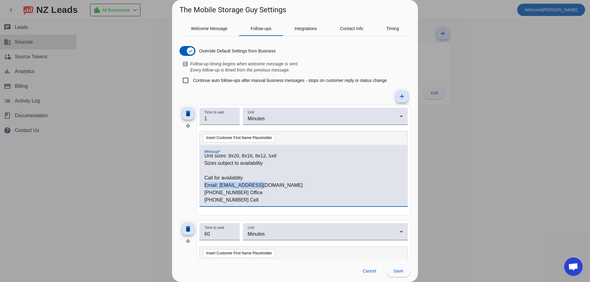
drag, startPoint x: 205, startPoint y: 184, endPoint x: 261, endPoint y: 180, distance: 55.7
click at [261, 184] on p "Email: [EMAIL_ADDRESS][DOMAIN_NAME]" at bounding box center [303, 185] width 198 height 7
click at [244, 185] on p "Call for availablity" at bounding box center [303, 185] width 198 height 7
click at [268, 172] on p "Sizes subject to availabiltiy" at bounding box center [303, 170] width 198 height 7
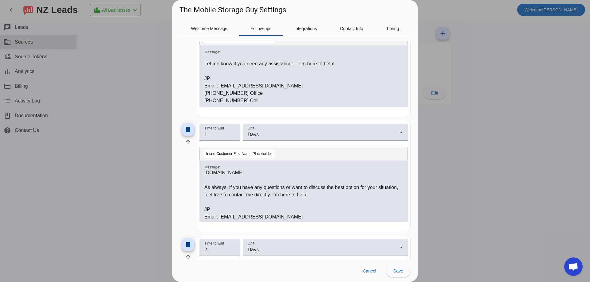
scroll to position [184, 0]
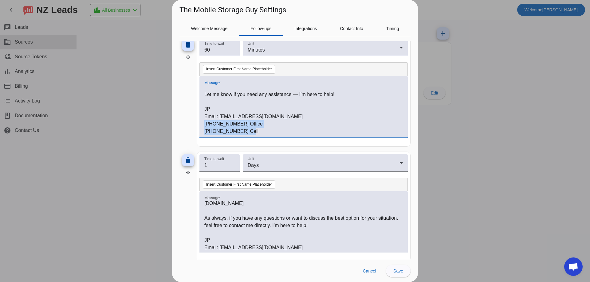
drag, startPoint x: 253, startPoint y: 130, endPoint x: 202, endPoint y: 126, distance: 50.8
click at [202, 126] on div "Hi #customer_first_name# , Just following up on my previous message. If you wou…" at bounding box center [303, 106] width 208 height 61
copy div "[PHONE_NUMBER] Office [PHONE_NUMBER] Cell"
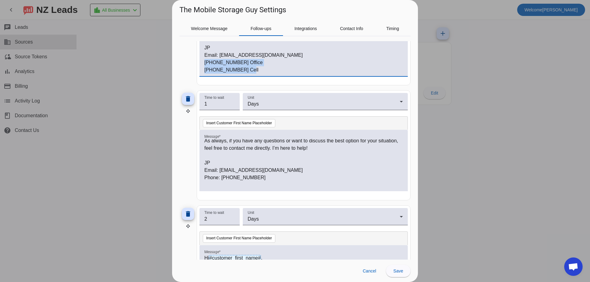
scroll to position [276, 0]
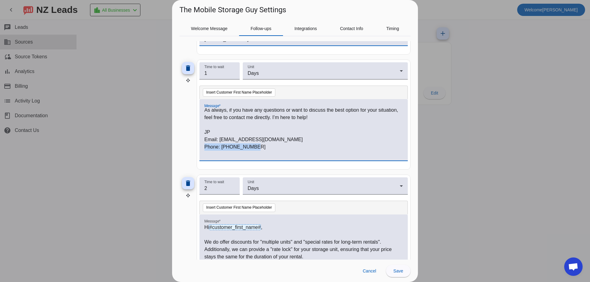
drag, startPoint x: 256, startPoint y: 149, endPoint x: 204, endPoint y: 149, distance: 52.2
click at [204, 149] on p "Phone: [PHONE_NUMBER]" at bounding box center [303, 146] width 198 height 7
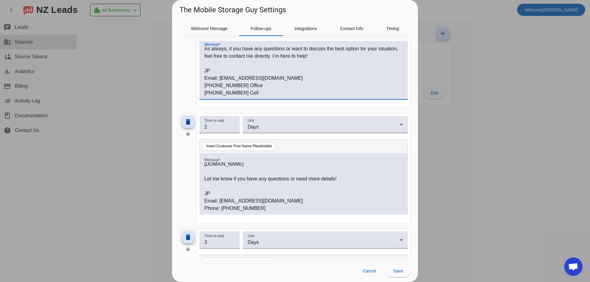
scroll to position [369, 0]
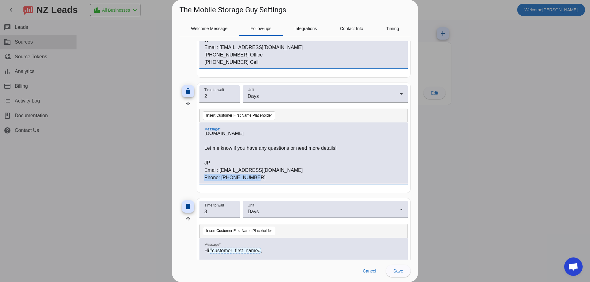
drag, startPoint x: 254, startPoint y: 180, endPoint x: 201, endPoint y: 181, distance: 52.8
click at [201, 181] on div "Hi #customer_first_name# , We do offer discounts for "multiple units" and "spec…" at bounding box center [303, 153] width 208 height 61
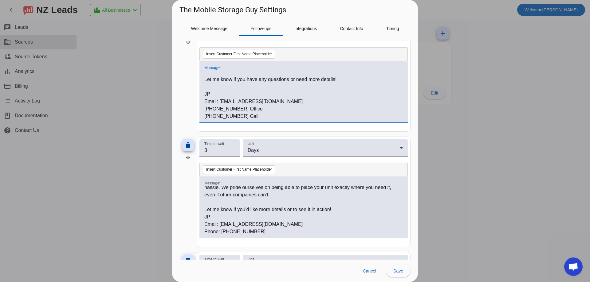
scroll to position [491, 0]
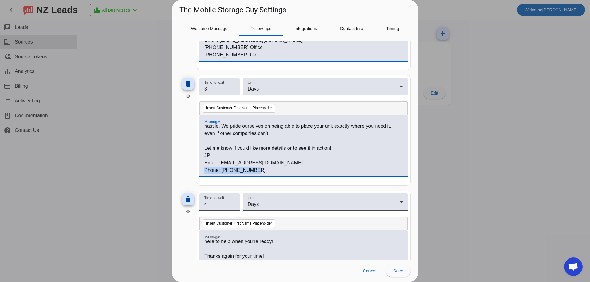
drag, startPoint x: 252, startPoint y: 170, endPoint x: 197, endPoint y: 173, distance: 54.1
click at [197, 173] on mat-card "Time to wait 3 Unit Days Insert Customer First Name Placeholder Message * Hi #c…" at bounding box center [304, 130] width 214 height 111
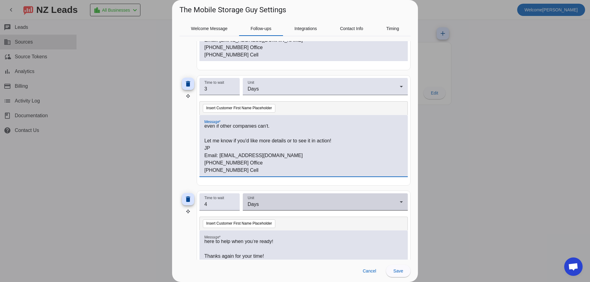
scroll to position [538, 0]
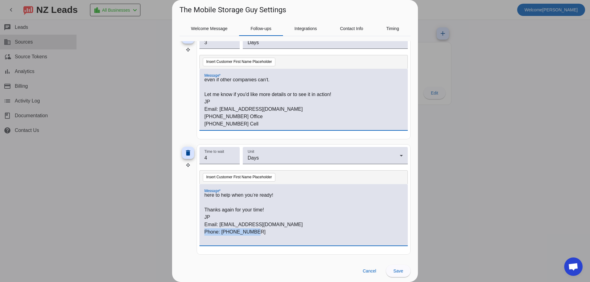
drag, startPoint x: 256, startPoint y: 234, endPoint x: 202, endPoint y: 234, distance: 54.7
click at [202, 234] on div "Hi #customer_first_name# , I just wanted to follow up, and I hope I’m not being…" at bounding box center [303, 214] width 208 height 61
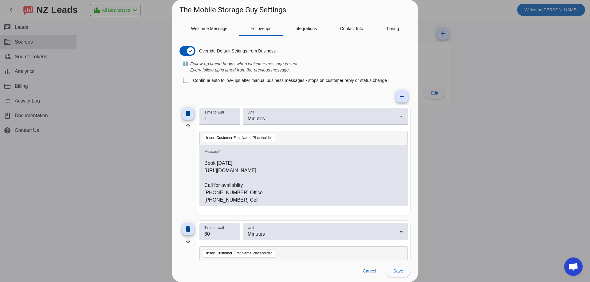
scroll to position [31, 0]
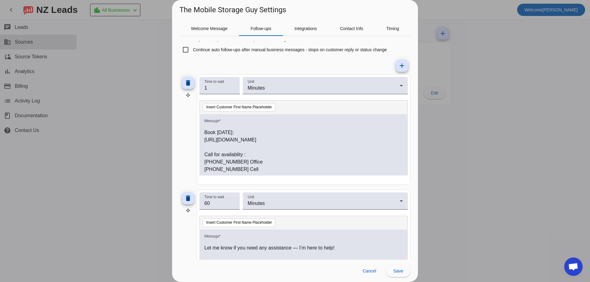
drag, startPoint x: 204, startPoint y: 155, endPoint x: 228, endPoint y: 168, distance: 28.0
click at [228, 168] on div "Price Range: $99-$339.00 Unit sizes: 8x20, 8x16, 8x12, 5x8 Sizes subject to ava…" at bounding box center [303, 144] width 208 height 61
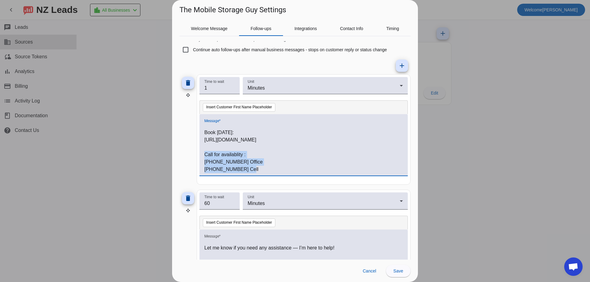
drag, startPoint x: 247, startPoint y: 170, endPoint x: 204, endPoint y: 155, distance: 45.1
click at [204, 155] on div "Price Range: $99-$339.00 Unit sizes: 8x20, 8x16, 8x12, 5x8 Sizes subject to ava…" at bounding box center [303, 148] width 198 height 50
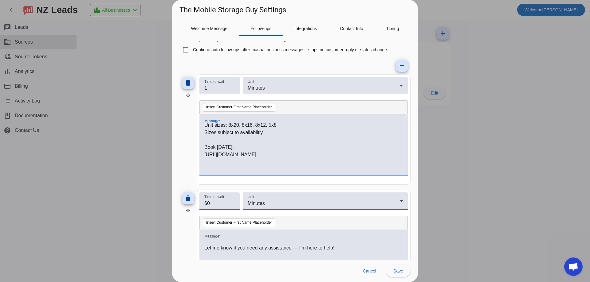
click at [270, 133] on p "Sizes subject to availabiltiy" at bounding box center [303, 132] width 198 height 7
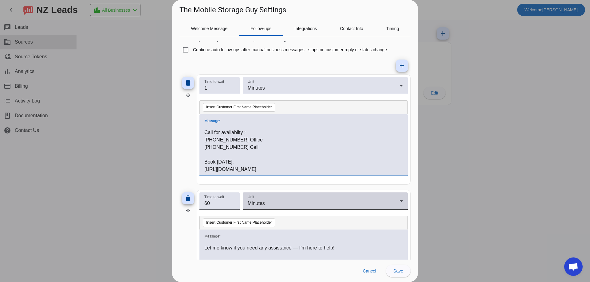
scroll to position [92, 0]
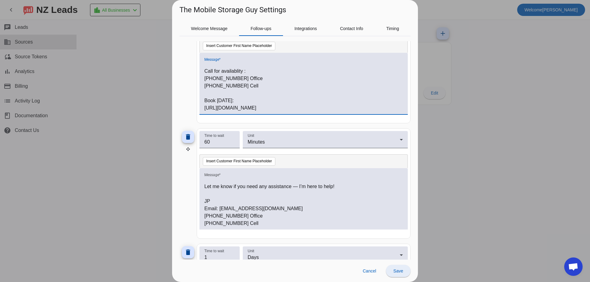
click at [403, 271] on span at bounding box center [398, 271] width 25 height 15
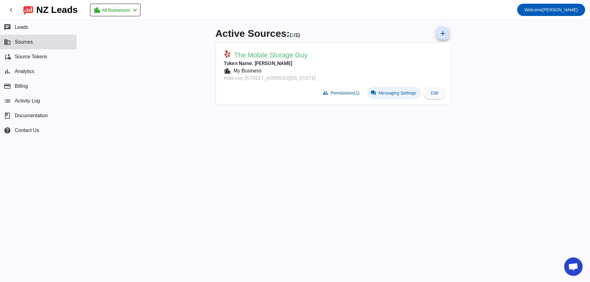
click at [390, 91] on span "Messaging Settings" at bounding box center [396, 93] width 37 height 5
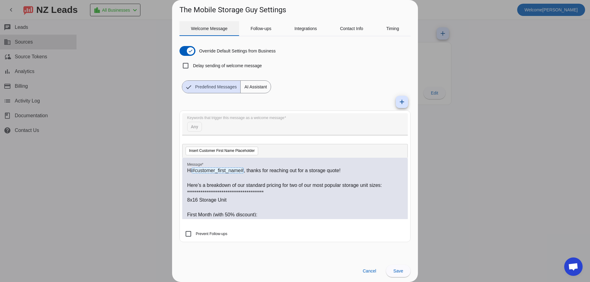
click at [205, 31] on span "Welcome Message" at bounding box center [209, 28] width 37 height 15
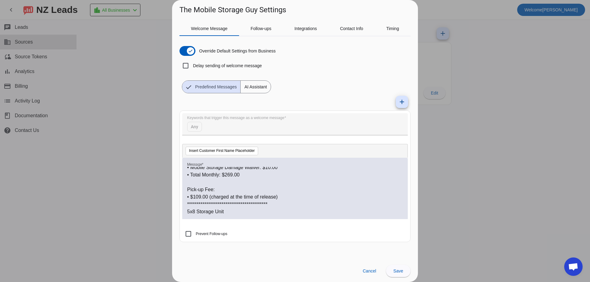
scroll to position [0, 0]
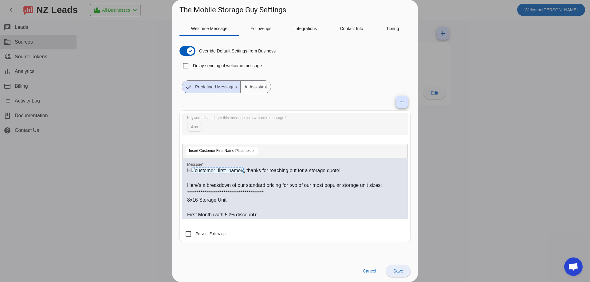
click at [400, 273] on span "Save" at bounding box center [398, 271] width 10 height 5
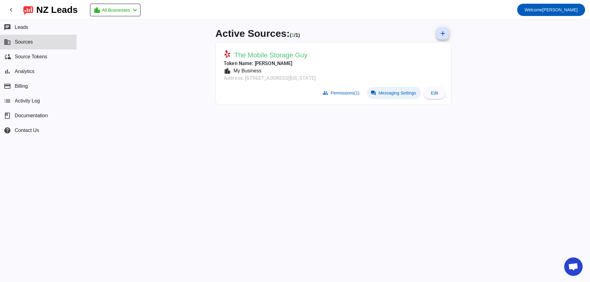
click at [388, 95] on span "Messaging Settings" at bounding box center [396, 93] width 37 height 5
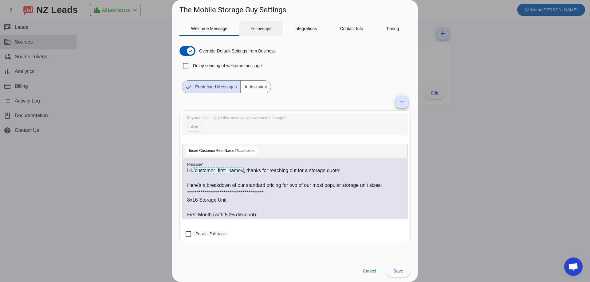
click at [255, 27] on span "Follow-ups" at bounding box center [260, 28] width 21 height 4
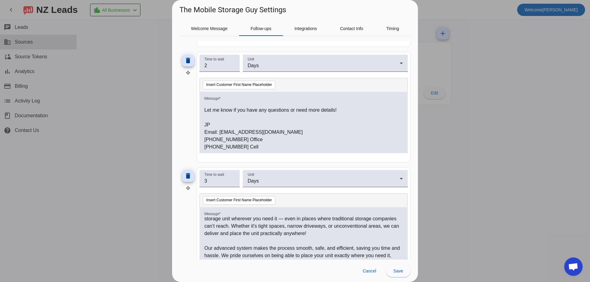
scroll to position [76, 0]
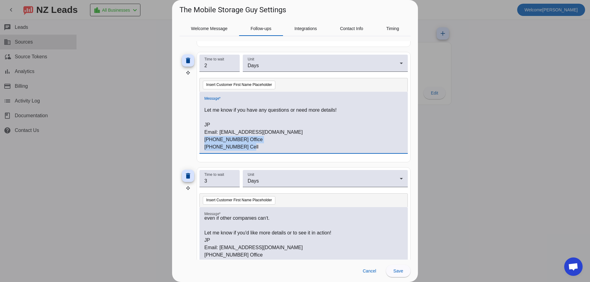
drag, startPoint x: 252, startPoint y: 145, endPoint x: 203, endPoint y: 141, distance: 48.4
click at [203, 141] on div "Hi #customer_first_name# , We do offer discounts for "multiple units" and "spec…" at bounding box center [303, 122] width 208 height 61
copy div "[PHONE_NUMBER] Office [PHONE_NUMBER] Cell"
drag, startPoint x: 251, startPoint y: 256, endPoint x: 205, endPoint y: 255, distance: 45.8
click at [199, 254] on mat-card "Time to wait 3 Unit Days Insert Customer First Name Placeholder Message * Hi #c…" at bounding box center [304, 222] width 214 height 111
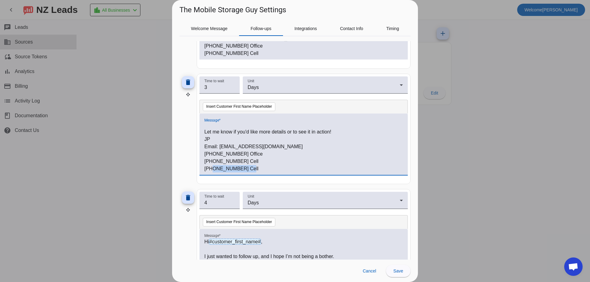
scroll to position [508, 0]
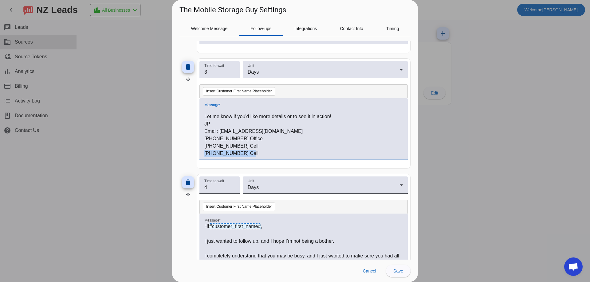
drag, startPoint x: 248, startPoint y: 257, endPoint x: 172, endPoint y: 205, distance: 92.3
click at [172, 205] on div "The Mobile Storage Guy Settings Welcome Message Follow-ups Integrations Contact…" at bounding box center [295, 141] width 590 height 282
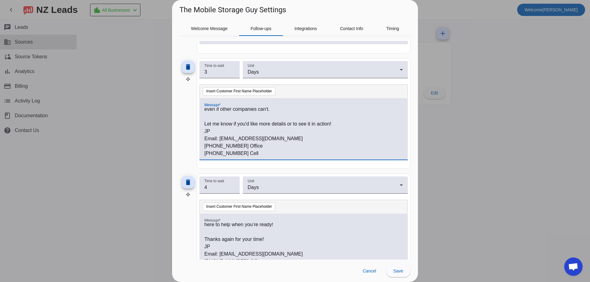
scroll to position [538, 0]
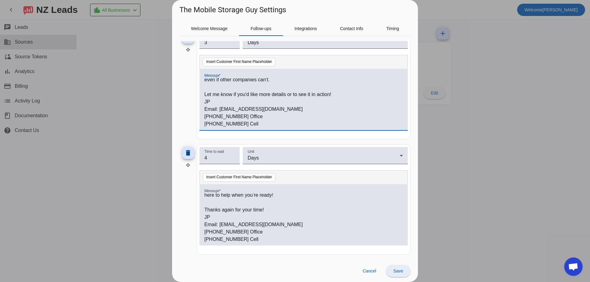
click at [401, 272] on span "Save" at bounding box center [398, 271] width 10 height 5
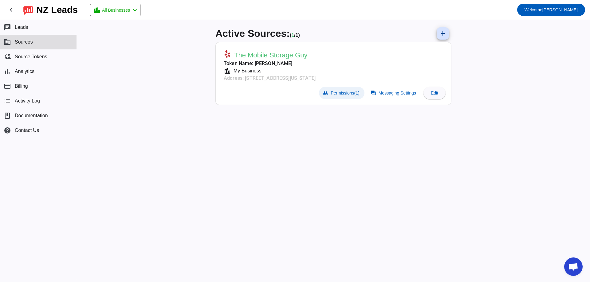
click at [348, 94] on span "Permissions (1)" at bounding box center [344, 93] width 29 height 5
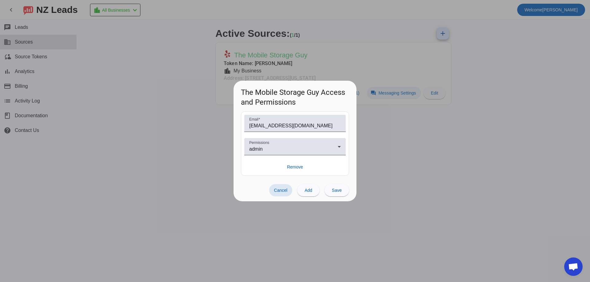
click at [398, 92] on div at bounding box center [295, 141] width 590 height 282
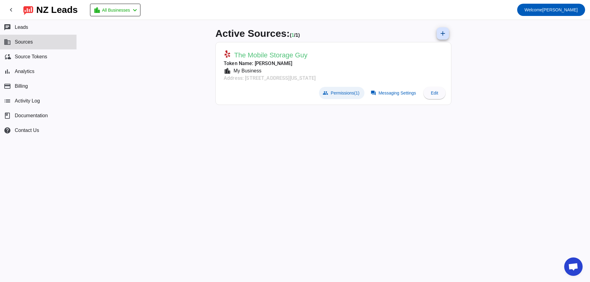
click at [340, 89] on span at bounding box center [341, 93] width 45 height 12
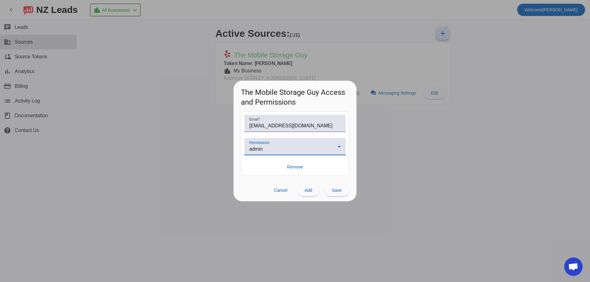
click at [265, 150] on div "admin" at bounding box center [293, 149] width 88 height 7
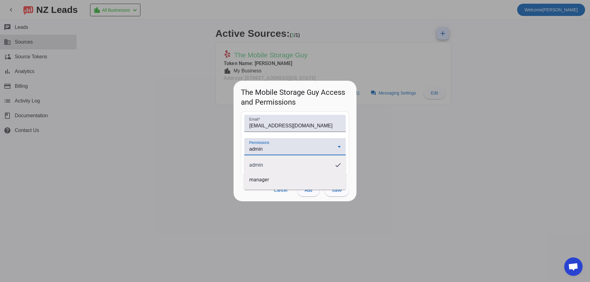
click at [421, 138] on div at bounding box center [295, 141] width 590 height 282
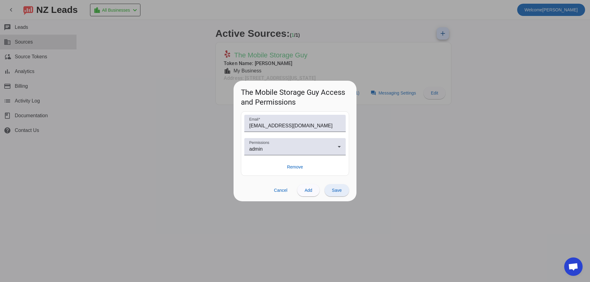
click at [336, 194] on span at bounding box center [336, 190] width 25 height 15
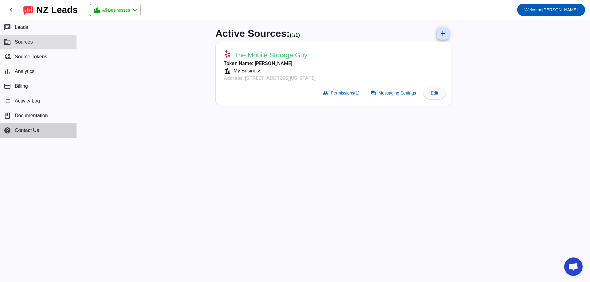
click at [23, 131] on span "Contact Us" at bounding box center [27, 131] width 24 height 6
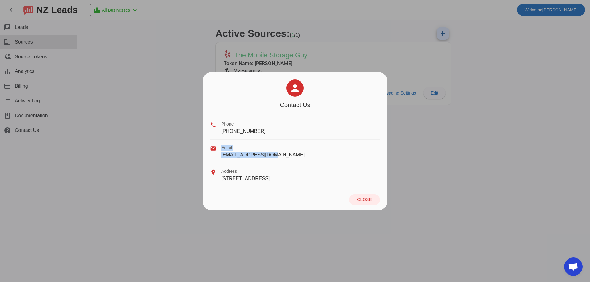
drag, startPoint x: 273, startPoint y: 154, endPoint x: 219, endPoint y: 157, distance: 54.4
click at [219, 157] on div "email Email [EMAIL_ADDRESS][DOMAIN_NAME]" at bounding box center [295, 152] width 170 height 24
copy span "[EMAIL_ADDRESS][DOMAIN_NAME]"
click at [365, 197] on span "Close" at bounding box center [364, 199] width 14 height 5
